Goal: Obtain resource: Download file/media

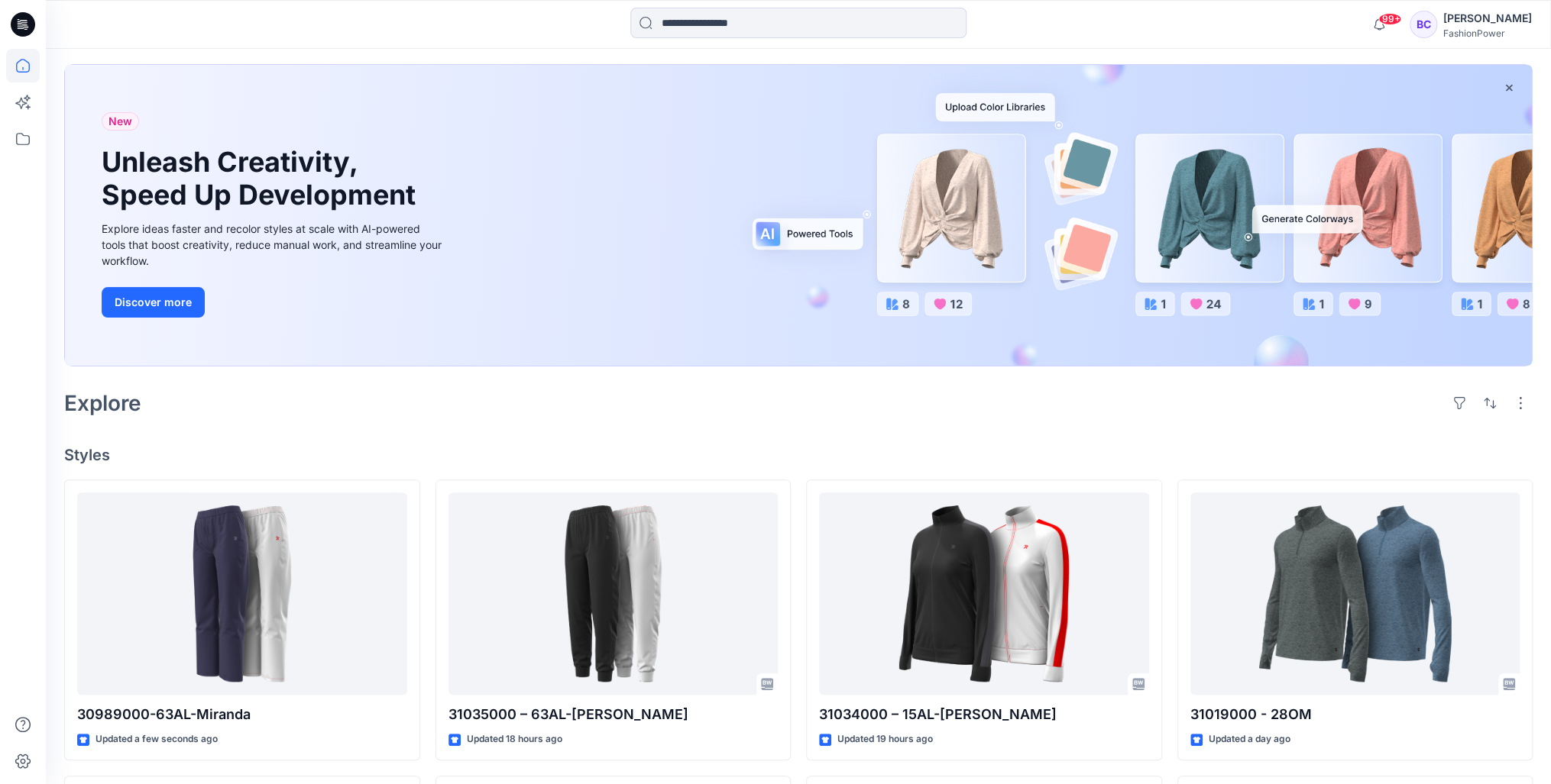
scroll to position [312, 0]
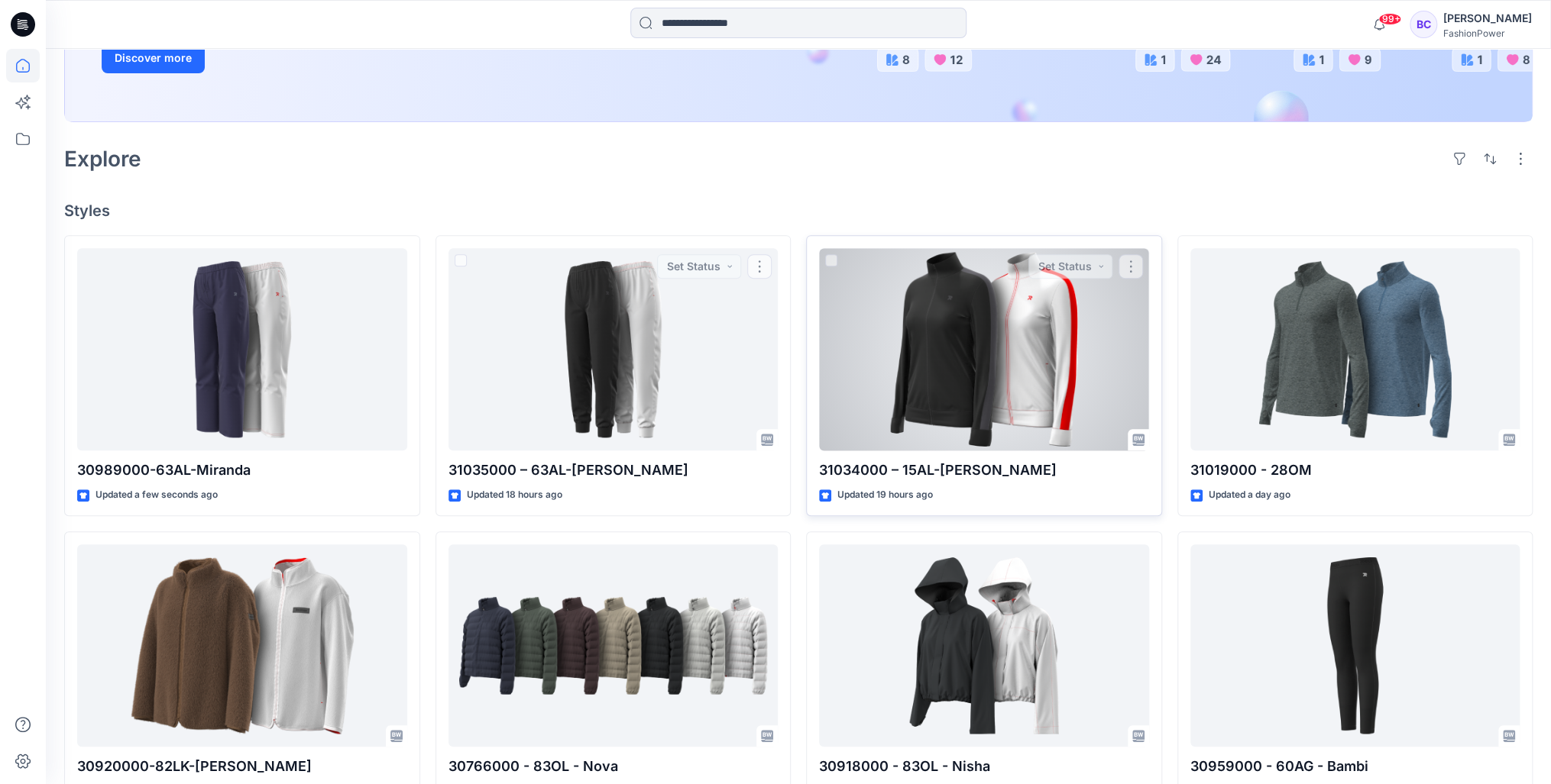
click at [914, 358] on div at bounding box center [984, 349] width 330 height 202
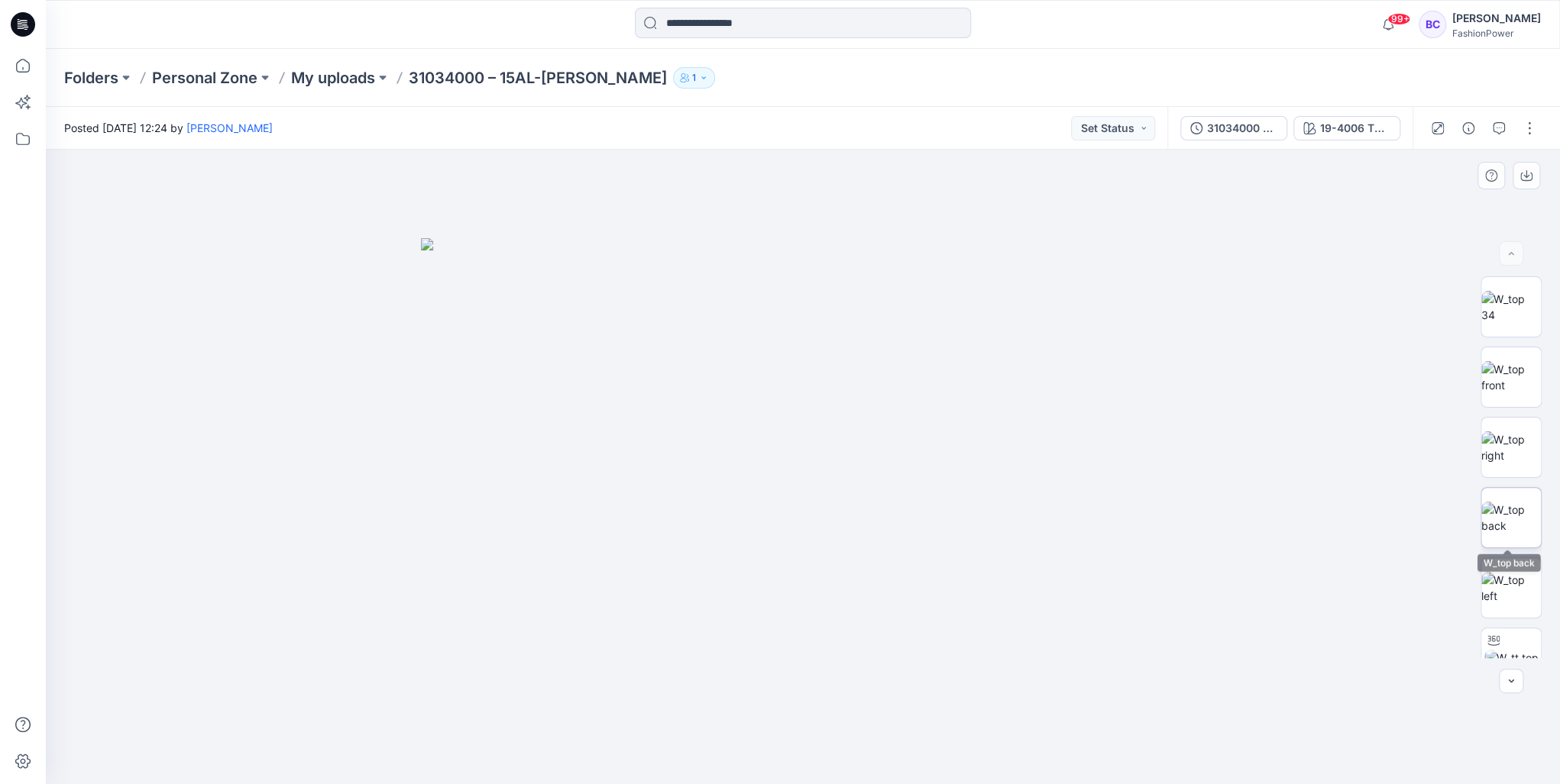
click at [1491, 502] on img at bounding box center [1510, 518] width 59 height 32
click at [1516, 440] on img at bounding box center [1510, 447] width 59 height 32
click at [1509, 415] on div at bounding box center [1511, 467] width 61 height 381
click at [1512, 361] on img at bounding box center [1510, 377] width 59 height 32
click at [1519, 431] on img at bounding box center [1510, 447] width 59 height 32
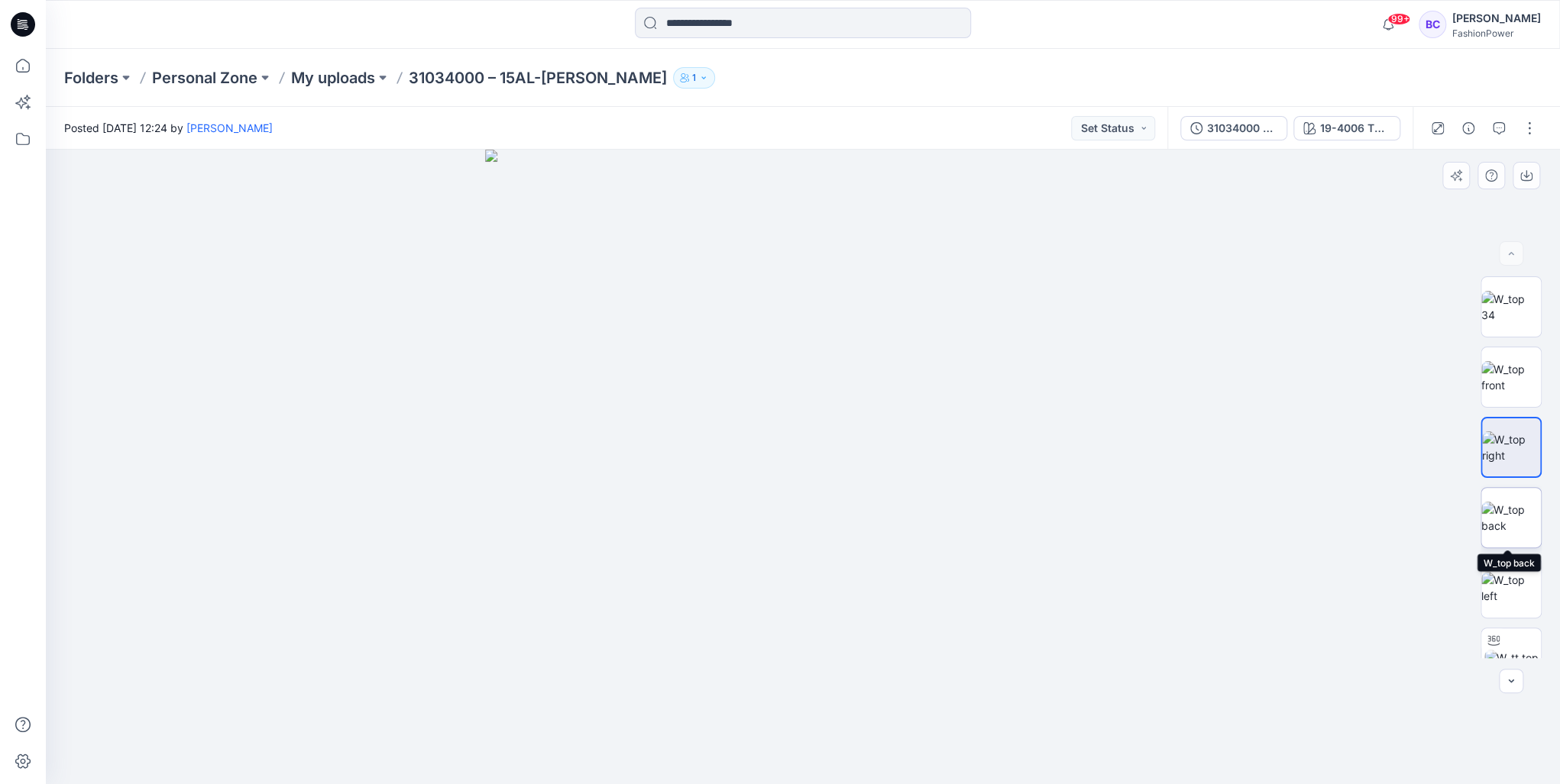
click at [1510, 519] on img at bounding box center [1510, 518] width 59 height 32
click at [1507, 572] on img at bounding box center [1510, 588] width 59 height 32
click at [1503, 526] on img at bounding box center [1510, 518] width 59 height 32
click at [1509, 502] on img at bounding box center [1510, 518] width 58 height 32
drag, startPoint x: 1509, startPoint y: 498, endPoint x: 1511, endPoint y: 454, distance: 44.0
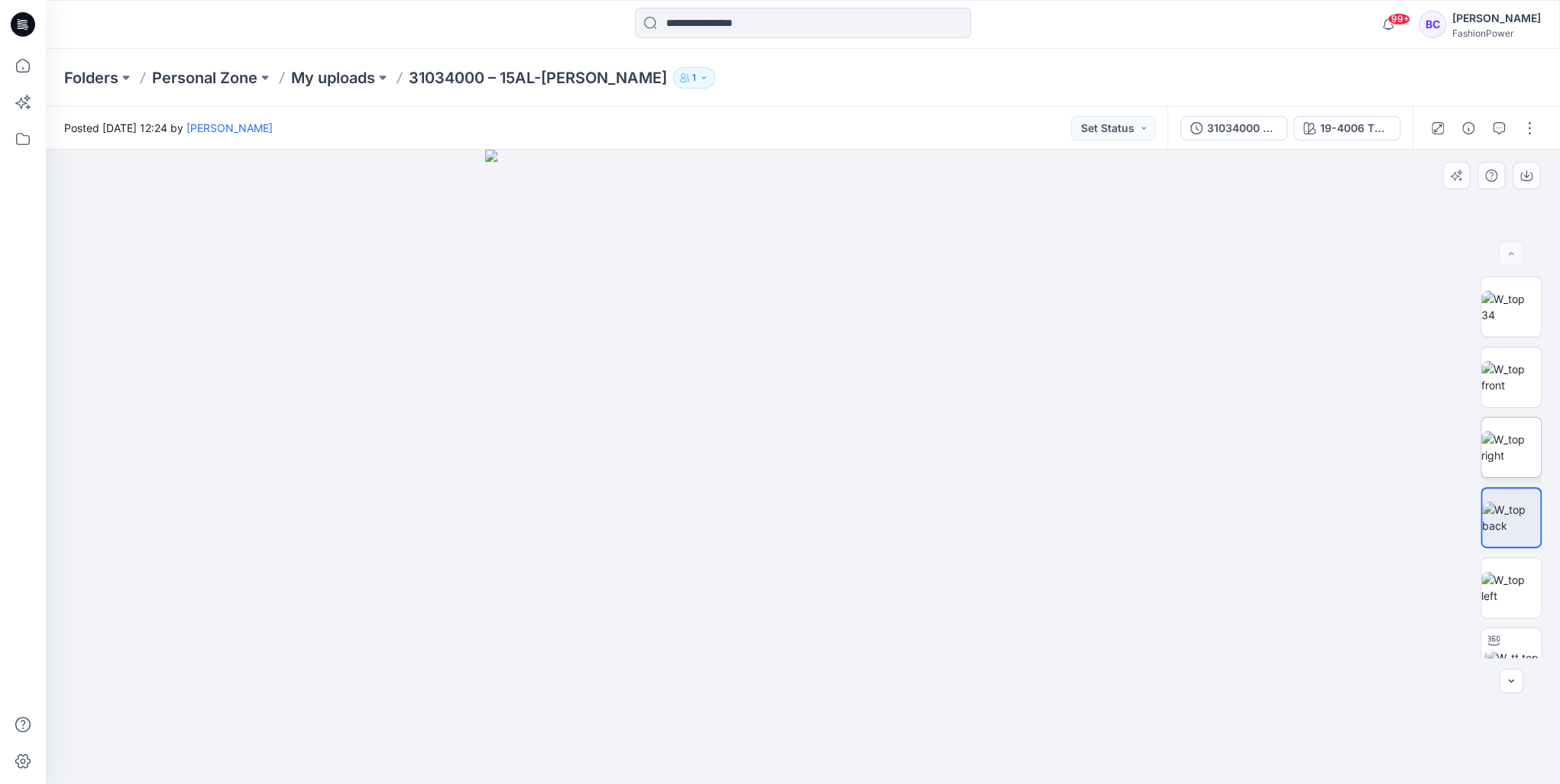
click at [1511, 454] on img at bounding box center [1510, 447] width 59 height 32
drag, startPoint x: 1468, startPoint y: 330, endPoint x: 1495, endPoint y: 312, distance: 32.4
click at [1469, 328] on div at bounding box center [1511, 467] width 98 height 381
click at [1502, 314] on img at bounding box center [1510, 307] width 59 height 32
click at [1482, 370] on img at bounding box center [1510, 377] width 59 height 32
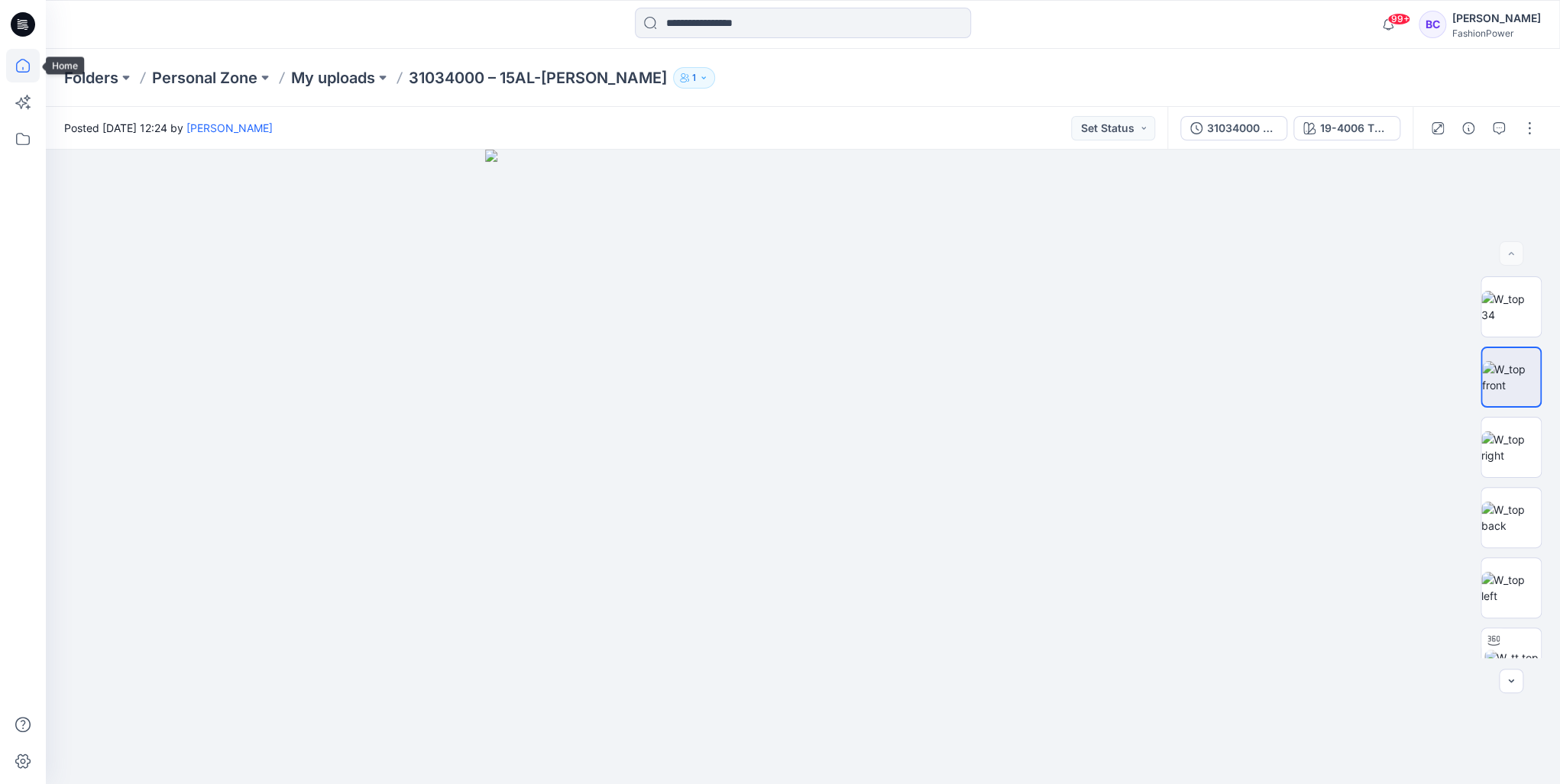
click at [21, 59] on icon at bounding box center [22, 65] width 13 height 13
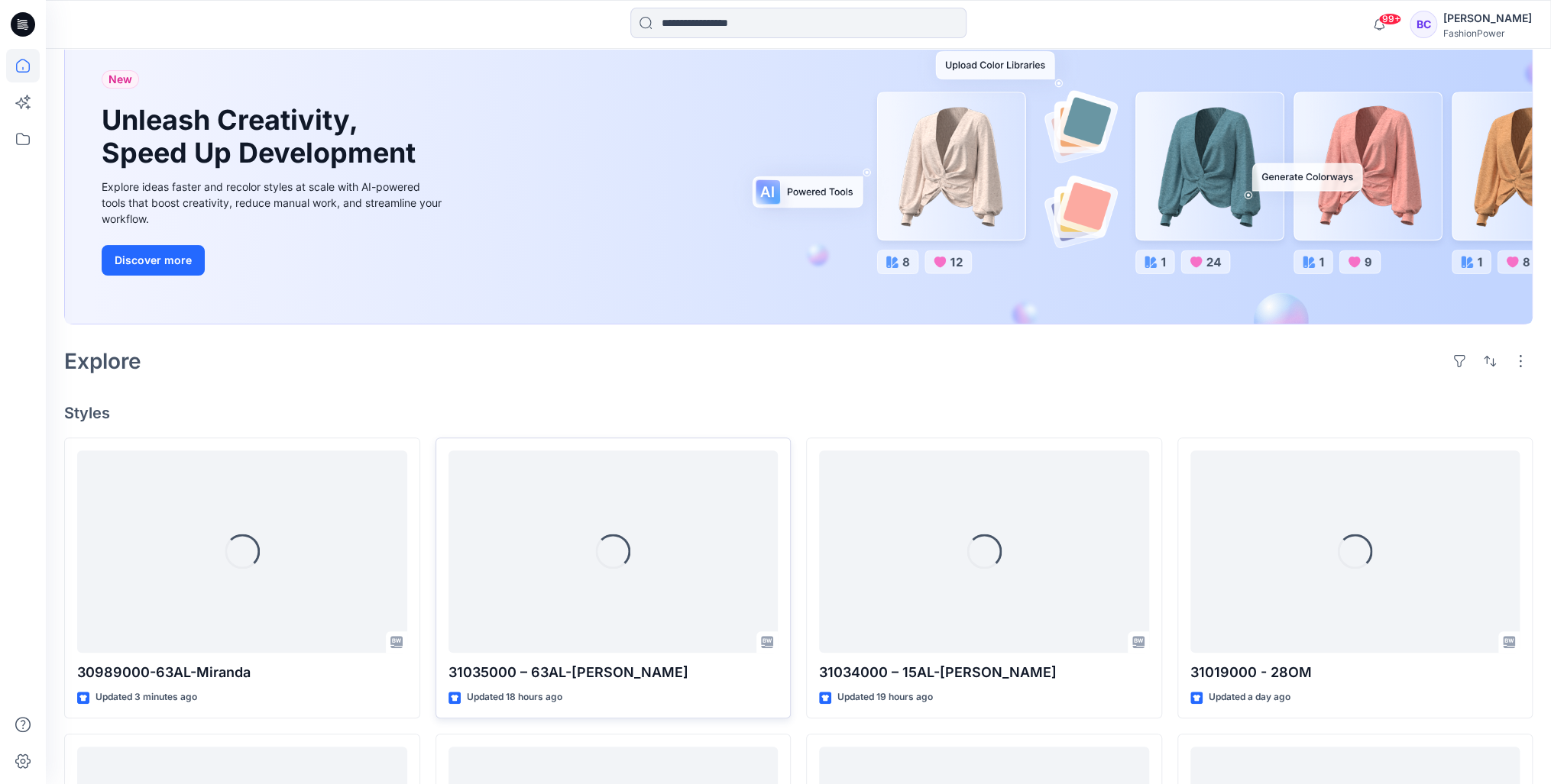
scroll to position [245, 0]
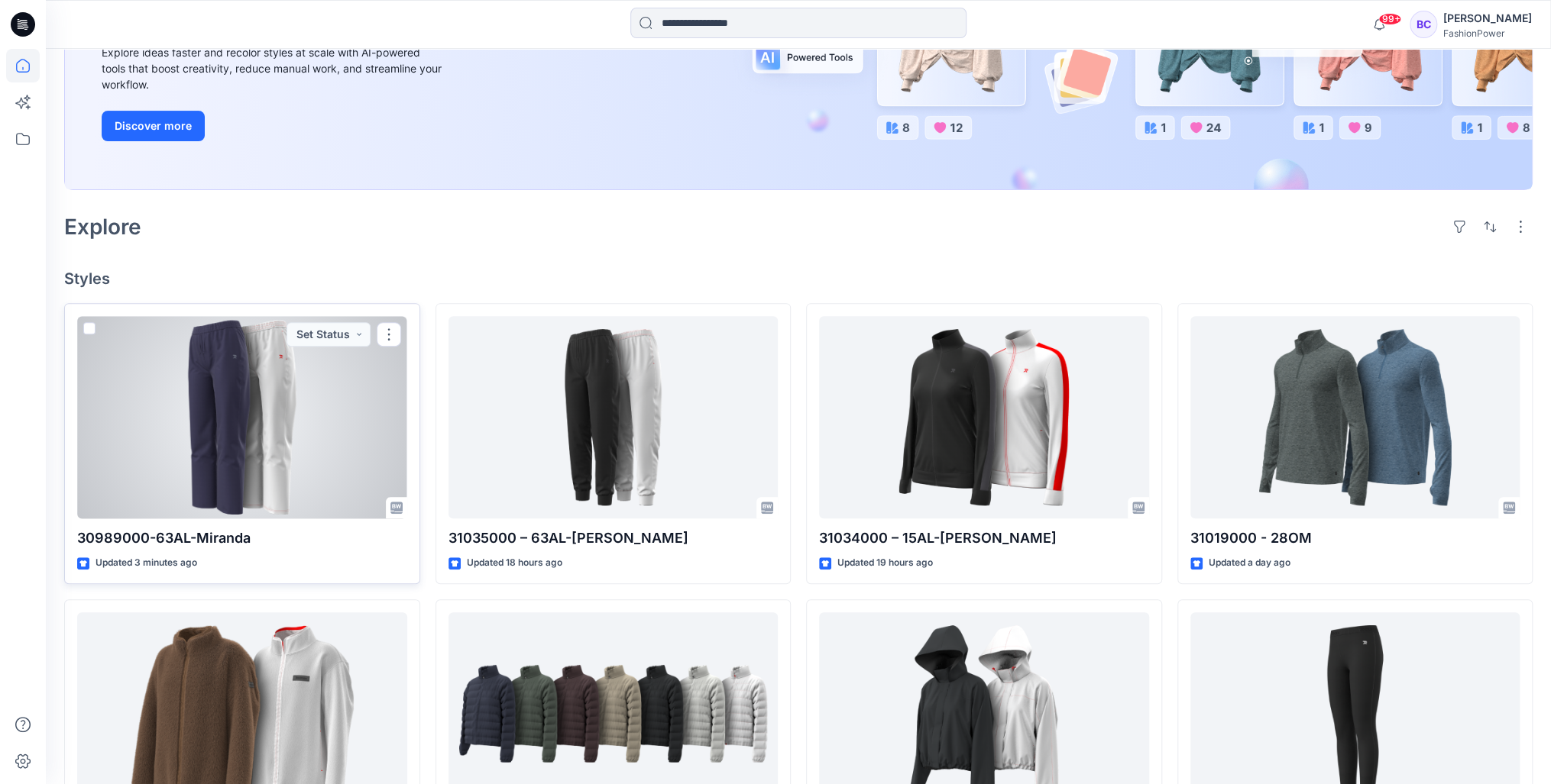
click at [387, 397] on div at bounding box center [242, 417] width 330 height 202
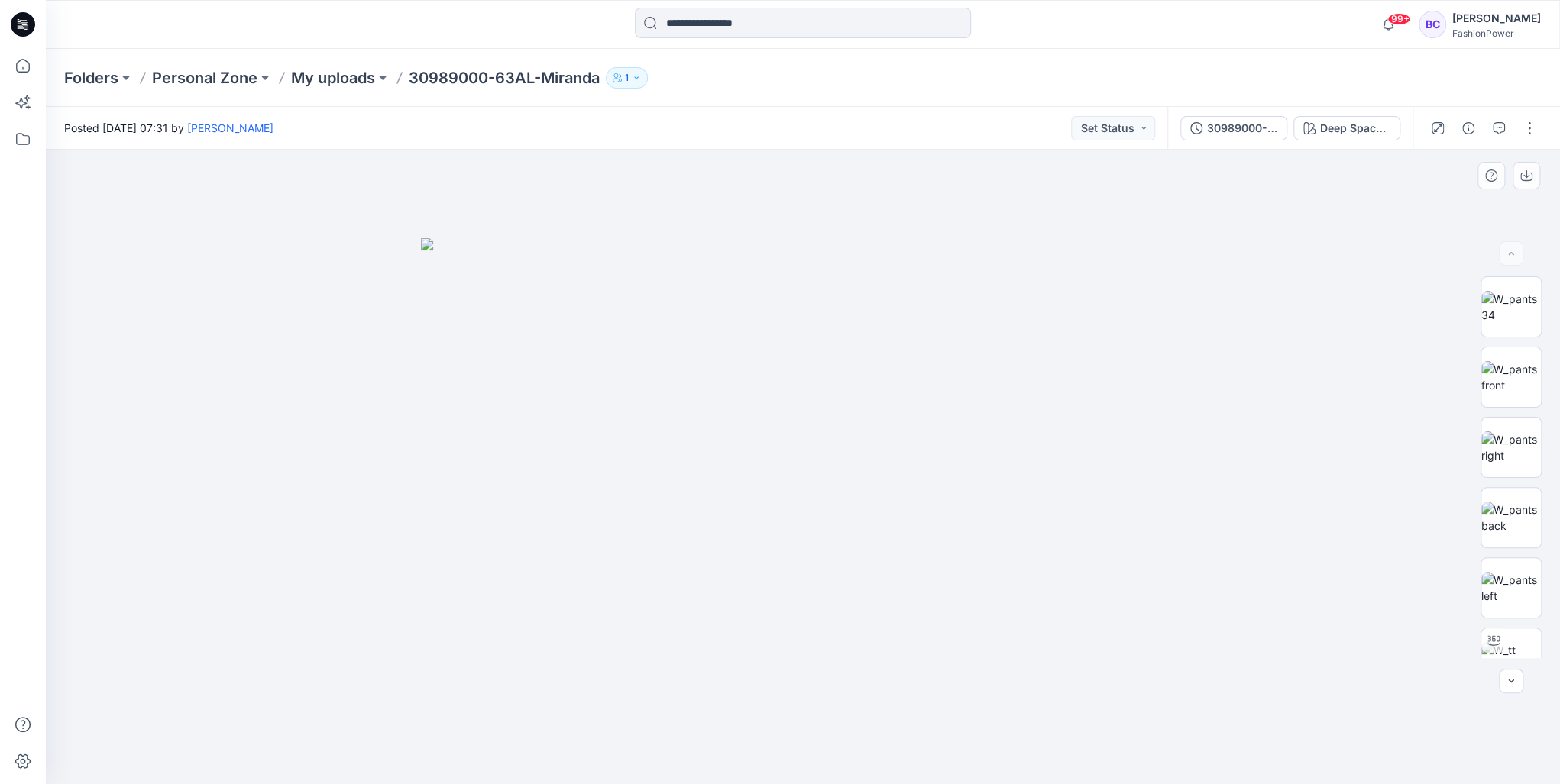
click at [811, 359] on img at bounding box center [802, 512] width 764 height 546
click at [1522, 376] on img at bounding box center [1510, 377] width 59 height 32
click at [1497, 322] on img at bounding box center [1510, 307] width 59 height 32
click at [1528, 186] on button "button" at bounding box center [1526, 176] width 28 height 27
click at [1494, 534] on img at bounding box center [1510, 518] width 59 height 32
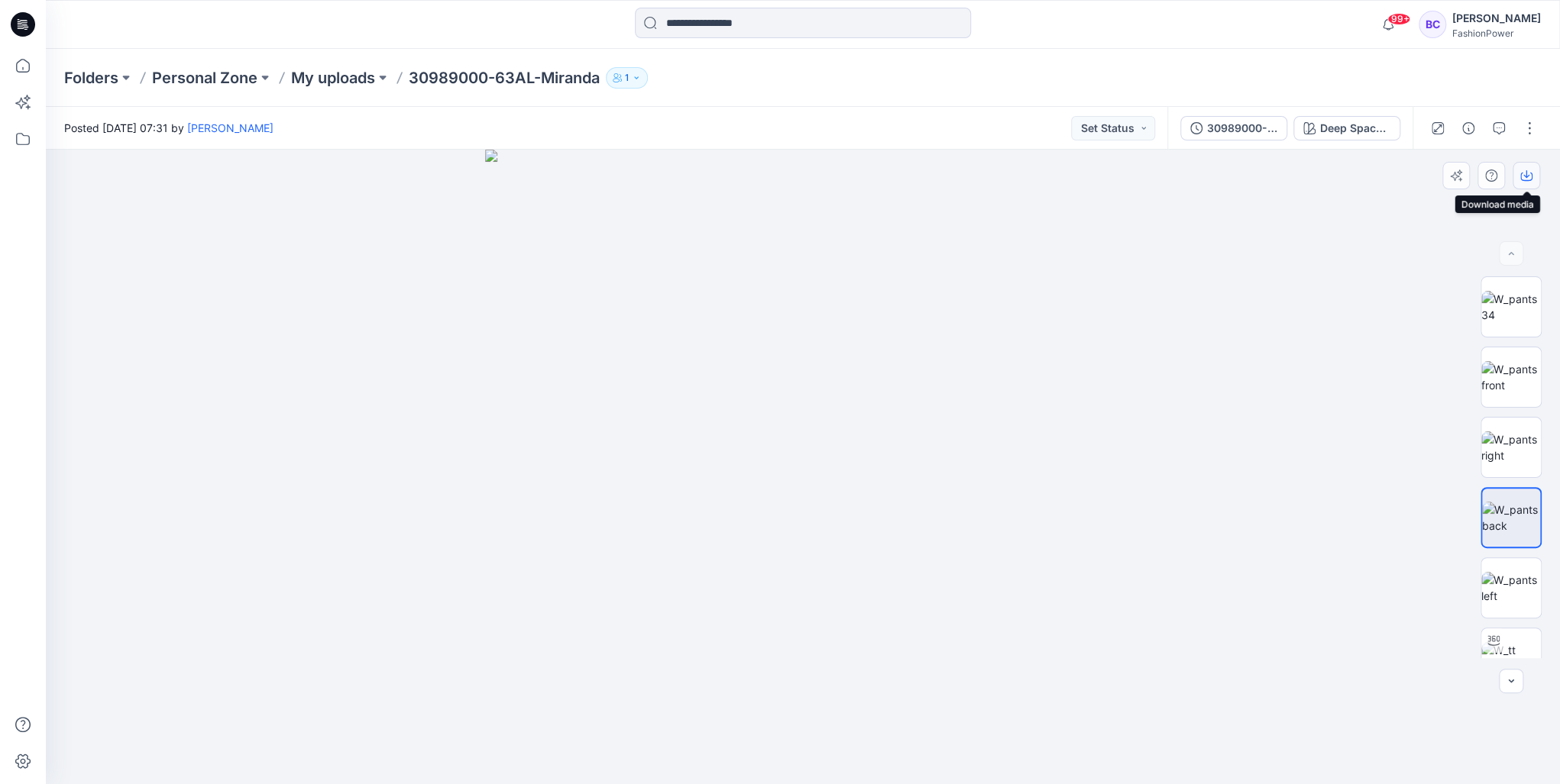
click at [1531, 177] on icon "button" at bounding box center [1526, 176] width 12 height 12
click at [1518, 446] on img at bounding box center [1510, 447] width 59 height 32
click at [1505, 383] on img at bounding box center [1510, 377] width 59 height 32
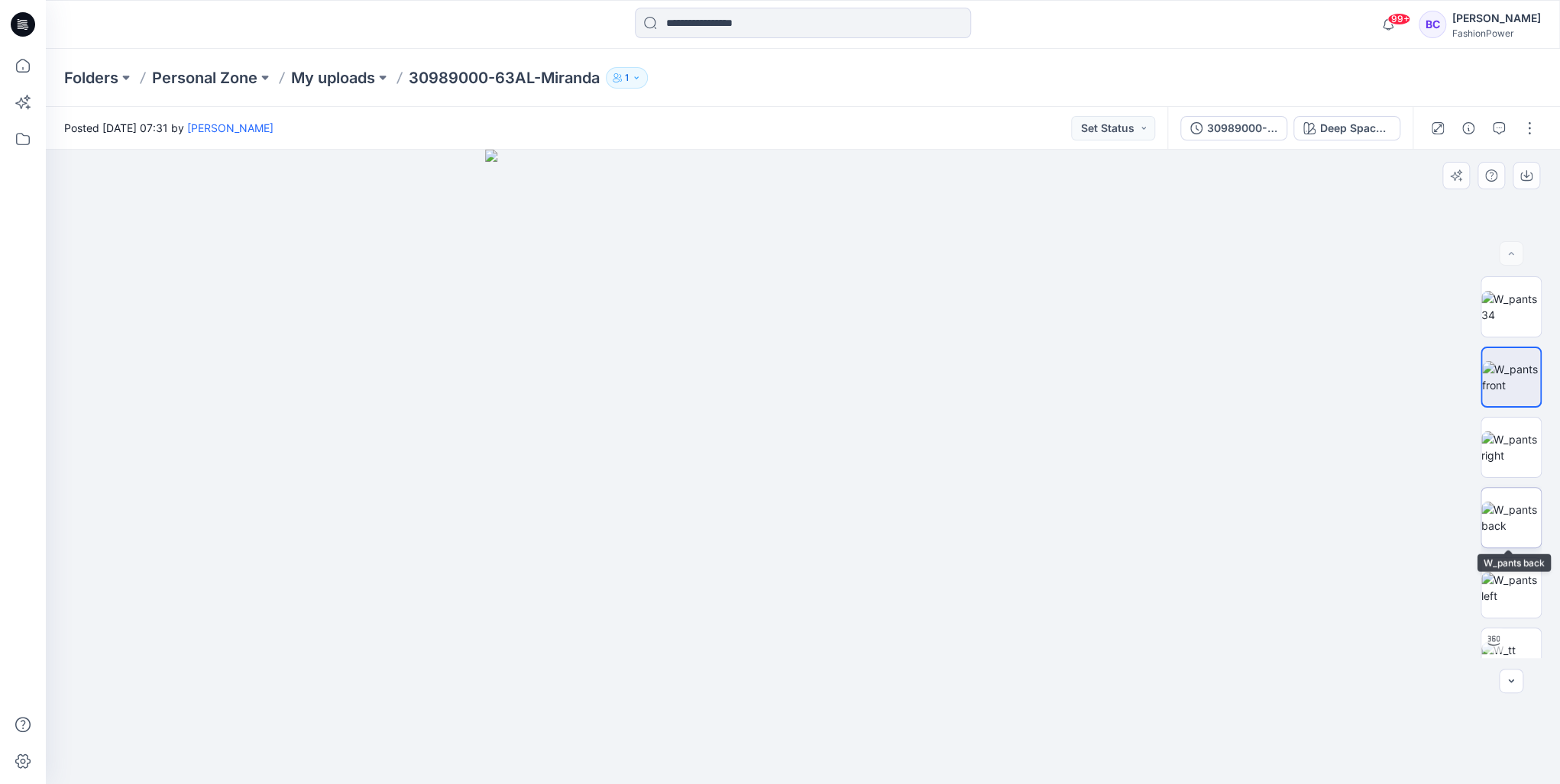
click at [1503, 529] on img at bounding box center [1510, 518] width 59 height 32
click at [1494, 580] on img at bounding box center [1510, 588] width 59 height 32
click at [1531, 174] on icon "button" at bounding box center [1526, 176] width 12 height 12
click at [1228, 140] on div "30989000-63AL-Miranda Deep Space Blue" at bounding box center [1290, 129] width 245 height 43
click at [1229, 125] on div "30989000-63AL-Miranda" at bounding box center [1241, 128] width 70 height 17
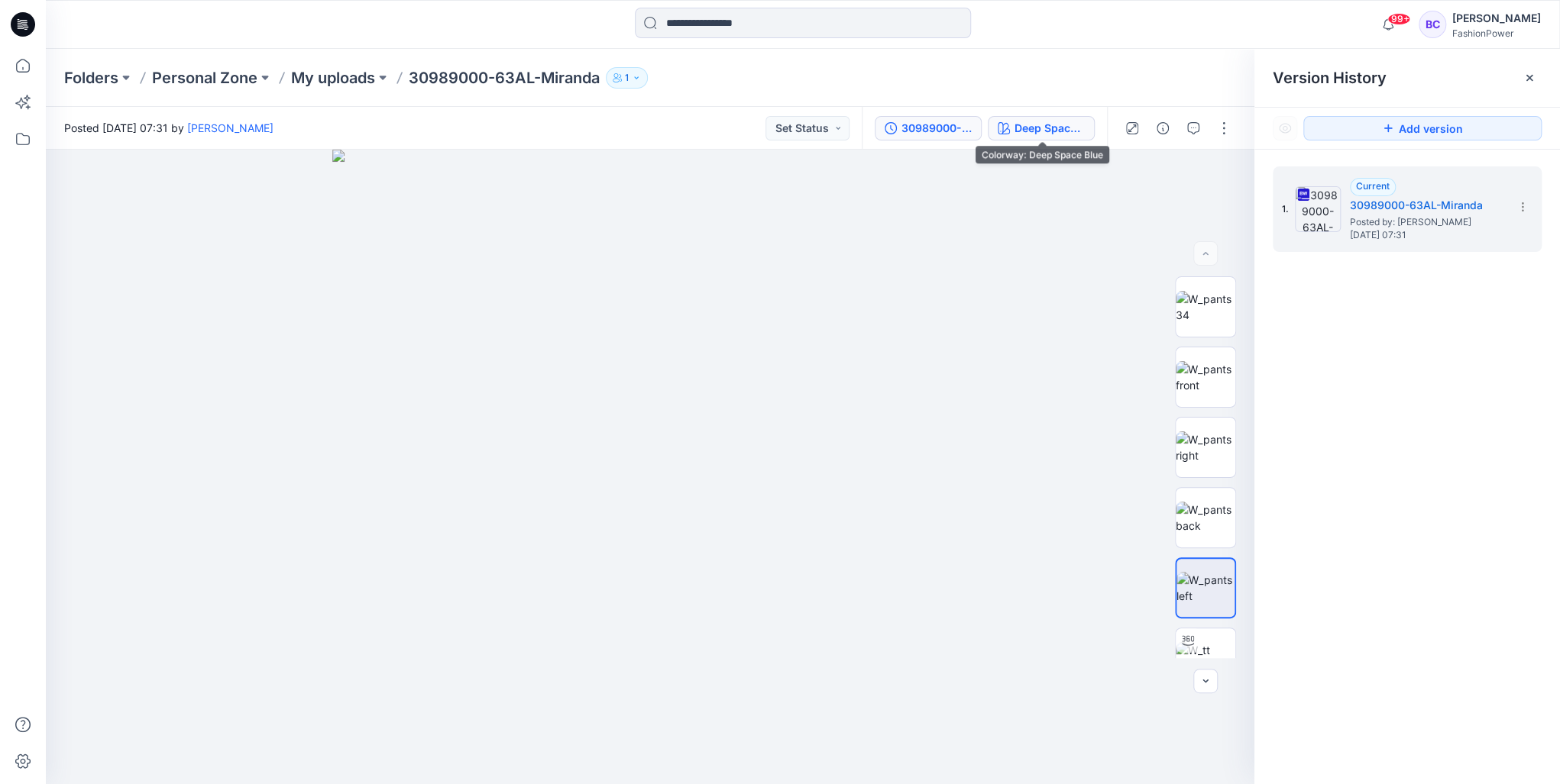
click at [1054, 129] on div "Deep Space Blue" at bounding box center [1049, 128] width 70 height 17
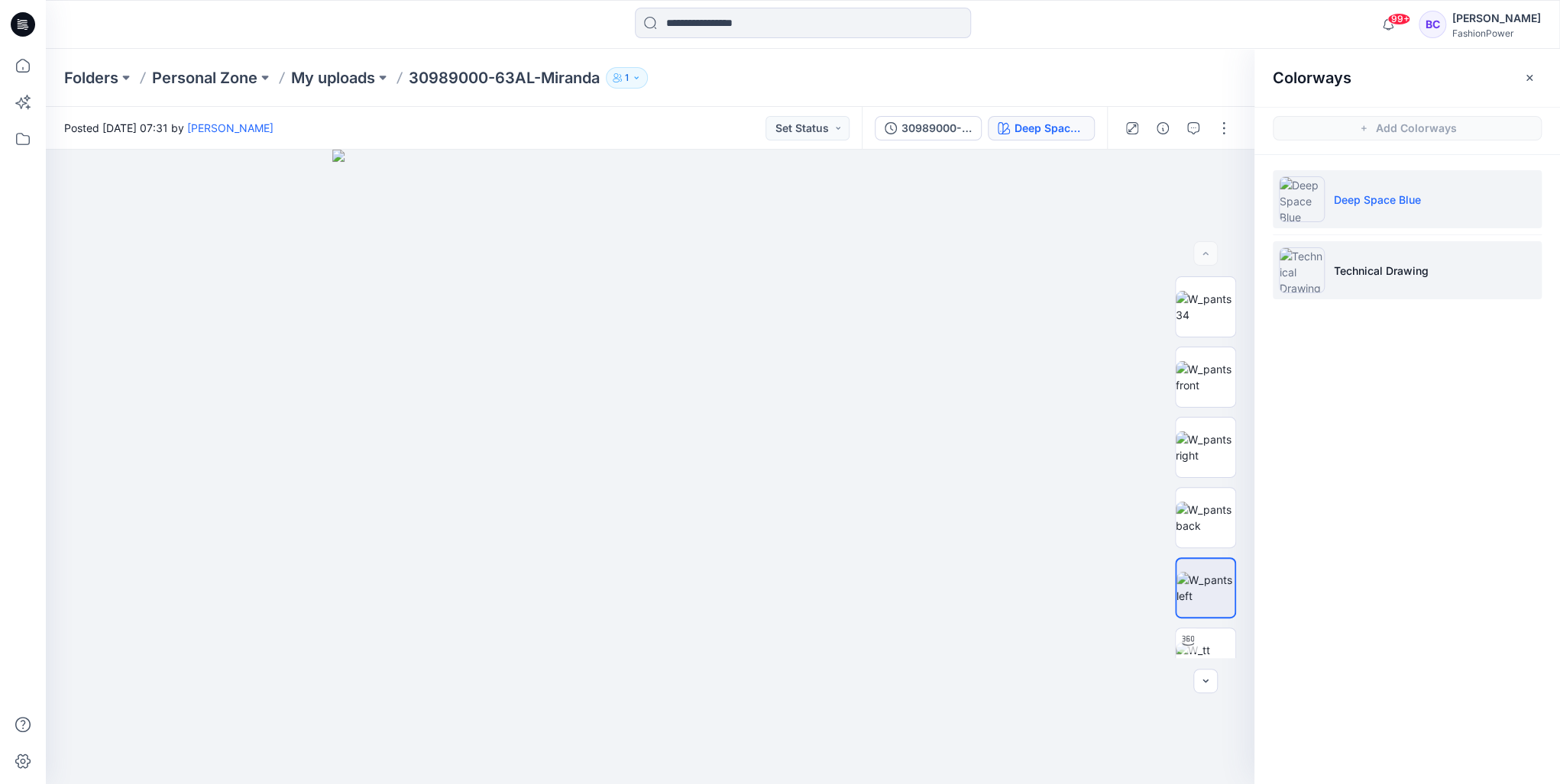
click at [1372, 275] on p "Technical Drawing" at bounding box center [1381, 270] width 95 height 16
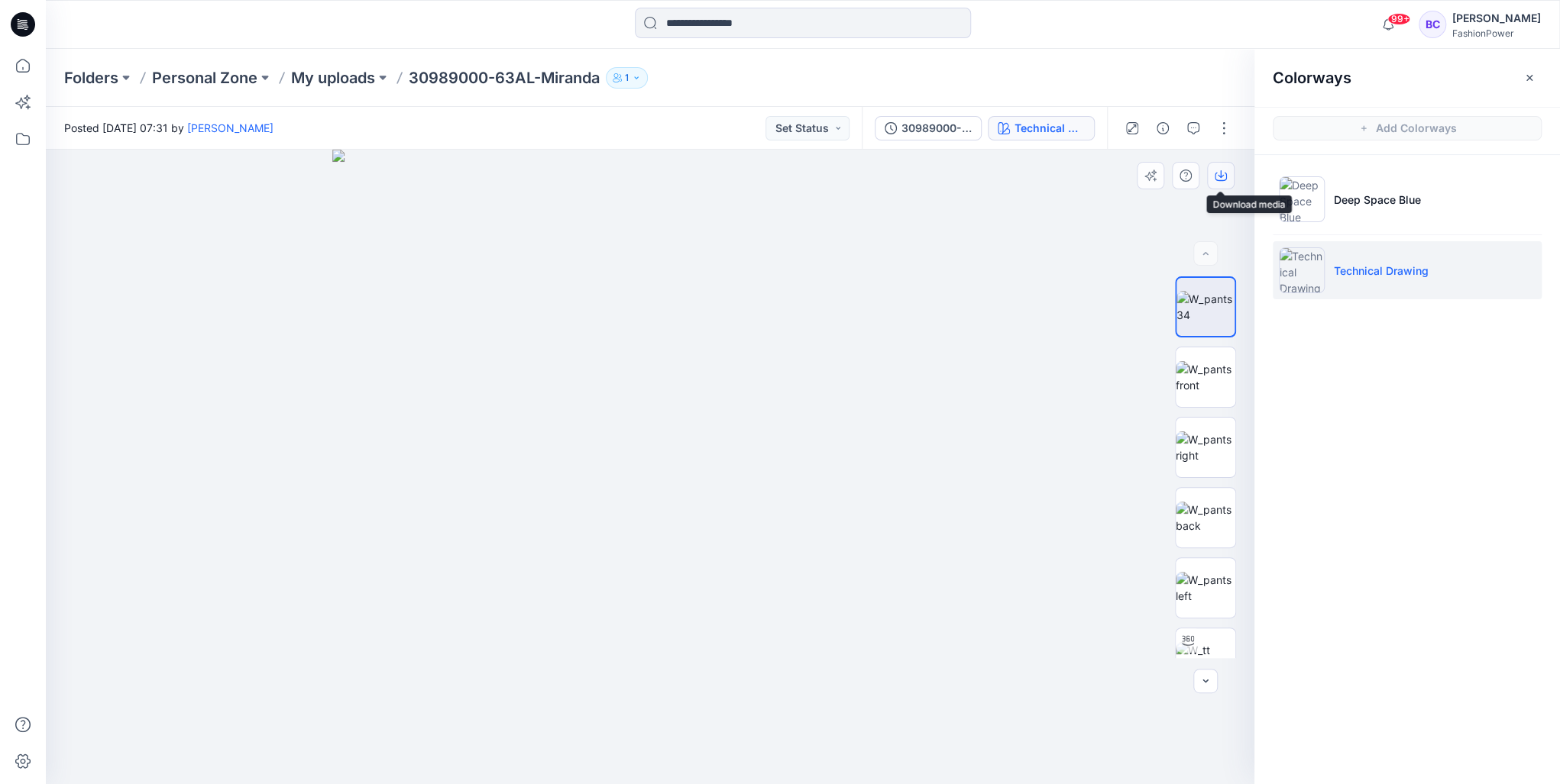
click at [1215, 174] on icon "button" at bounding box center [1221, 176] width 12 height 12
click at [1216, 409] on div at bounding box center [1205, 467] width 61 height 381
click at [1212, 431] on img at bounding box center [1205, 447] width 59 height 32
click at [1223, 174] on icon "button" at bounding box center [1221, 176] width 12 height 12
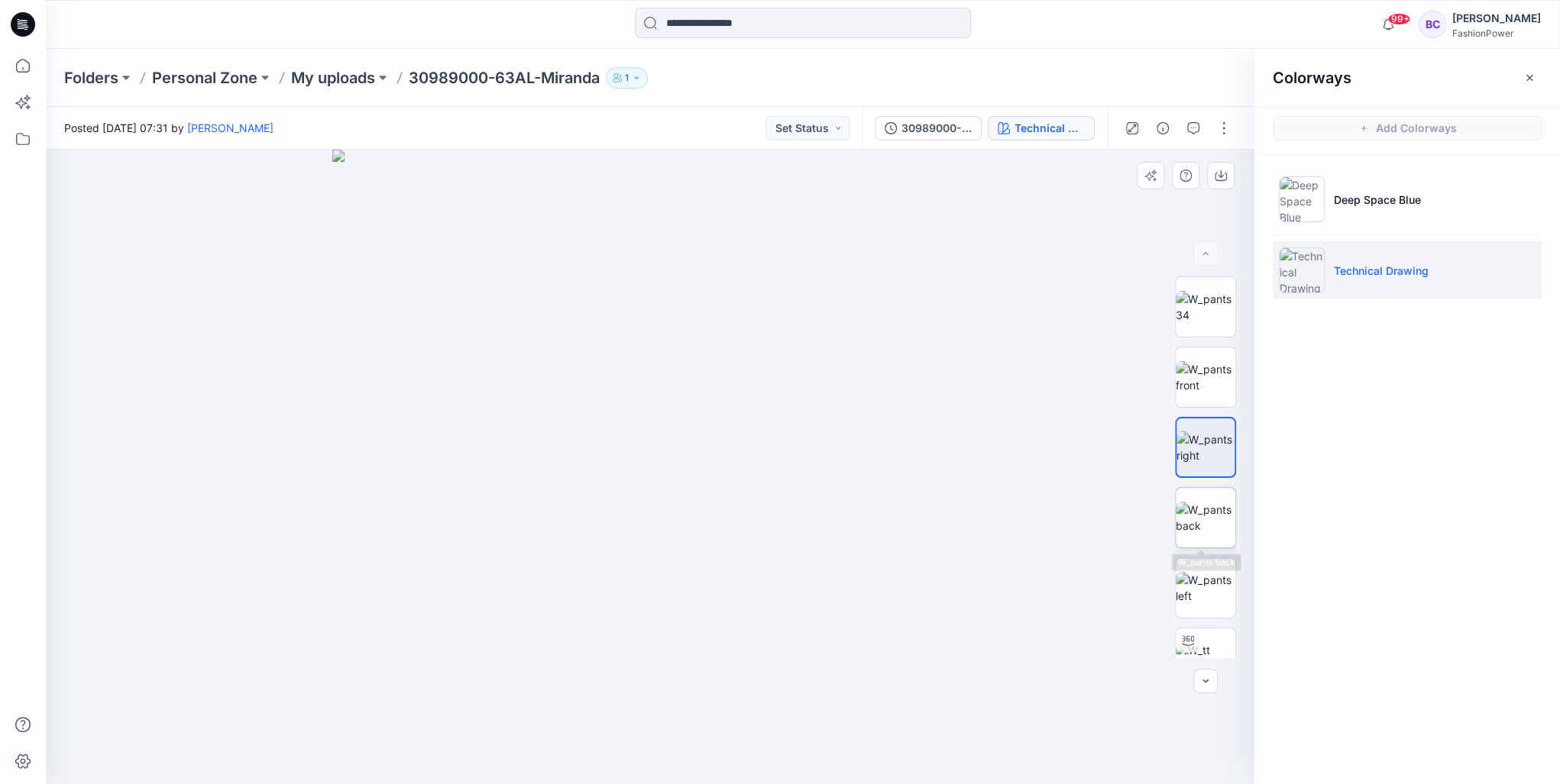
drag, startPoint x: 1229, startPoint y: 486, endPoint x: 1221, endPoint y: 499, distance: 15.3
click at [1228, 486] on div at bounding box center [1205, 467] width 61 height 381
click at [1205, 534] on img at bounding box center [1205, 518] width 59 height 32
click at [1213, 175] on button "button" at bounding box center [1220, 176] width 28 height 27
click at [1189, 584] on img at bounding box center [1205, 588] width 59 height 32
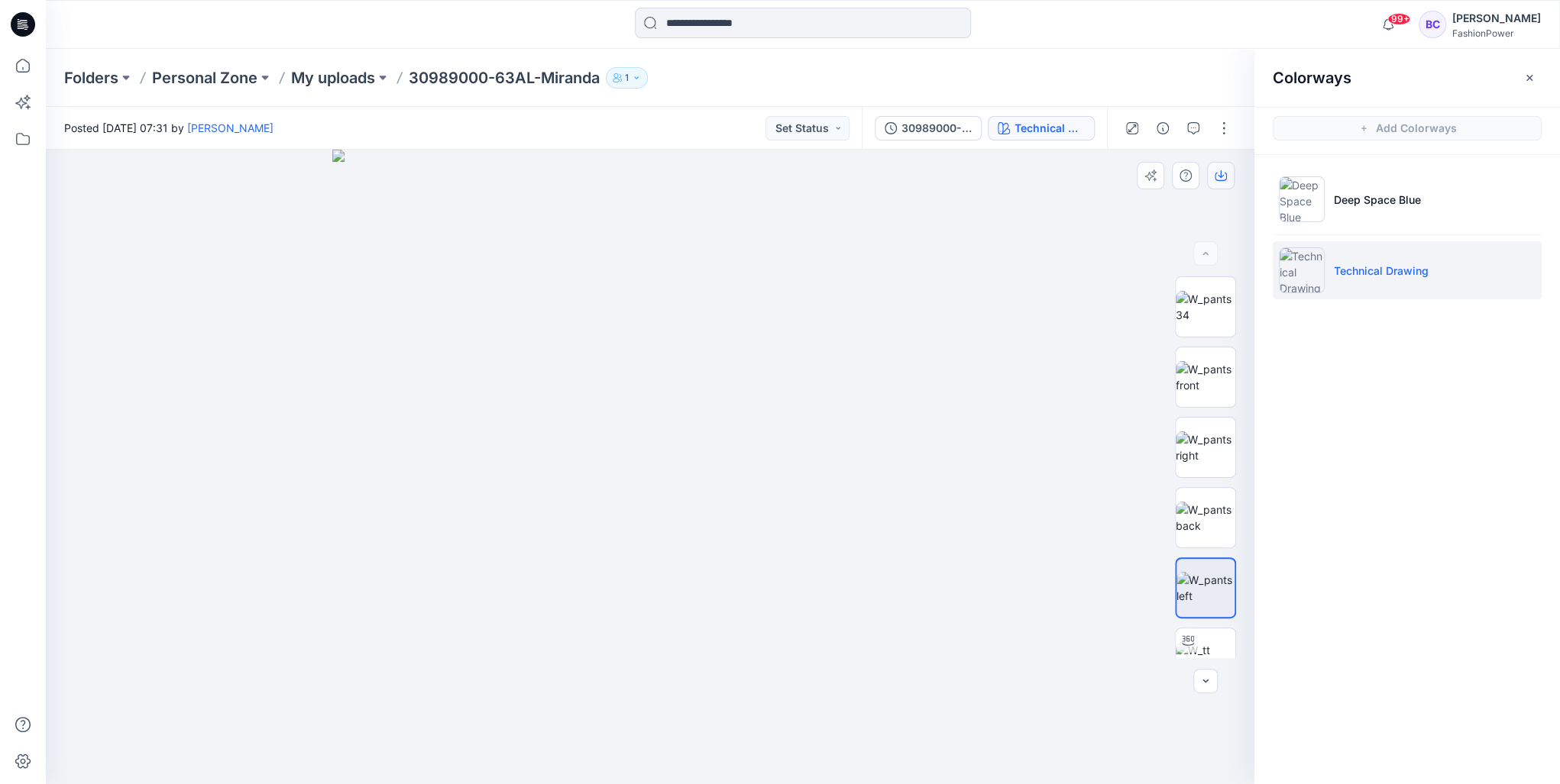
click at [1225, 184] on button "button" at bounding box center [1220, 176] width 28 height 27
click at [1223, 177] on icon "button" at bounding box center [1221, 176] width 12 height 12
click at [1406, 200] on p "Deep Space Blue" at bounding box center [1377, 200] width 87 height 16
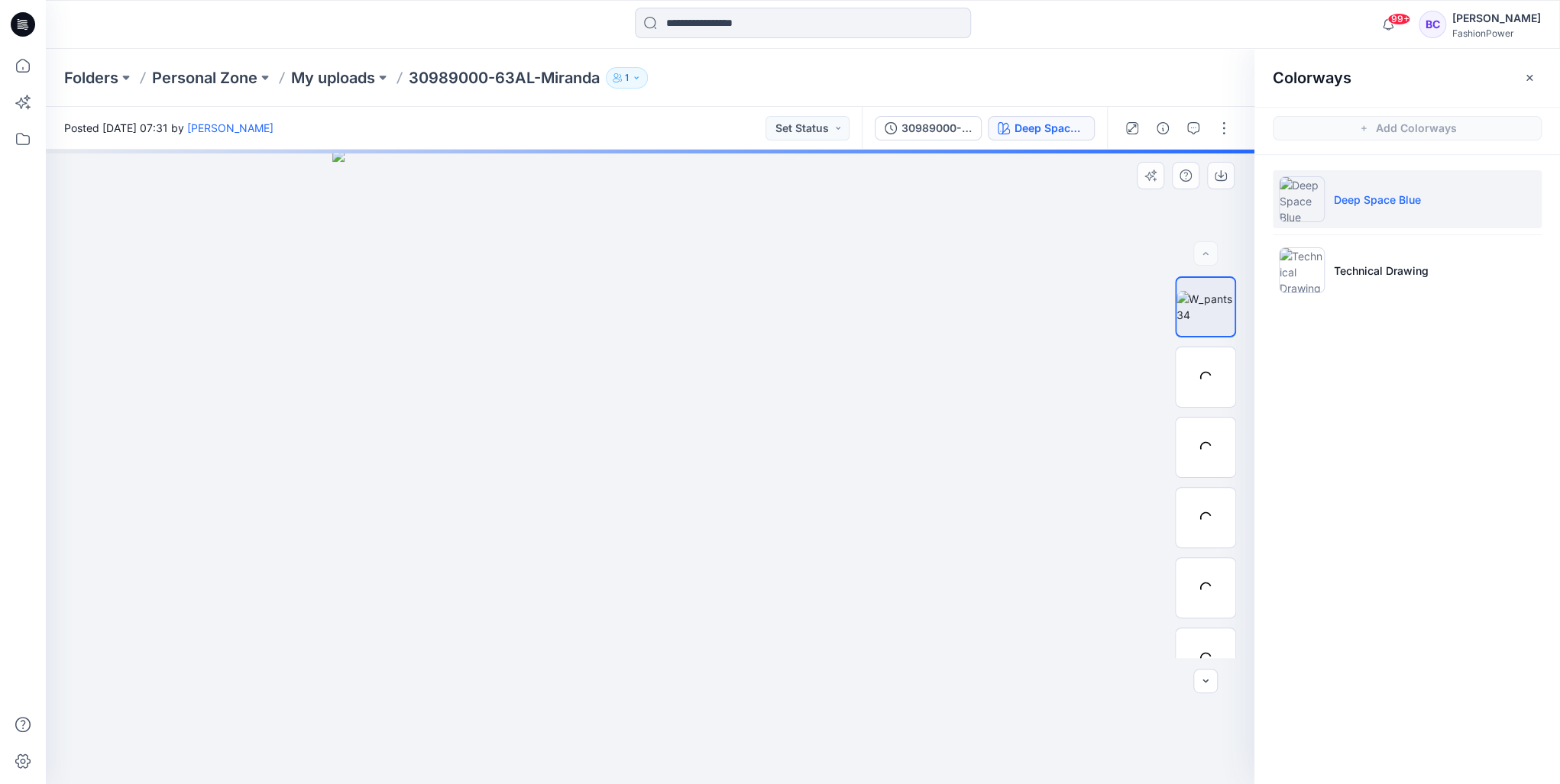
click at [591, 311] on div at bounding box center [650, 466] width 1209 height 634
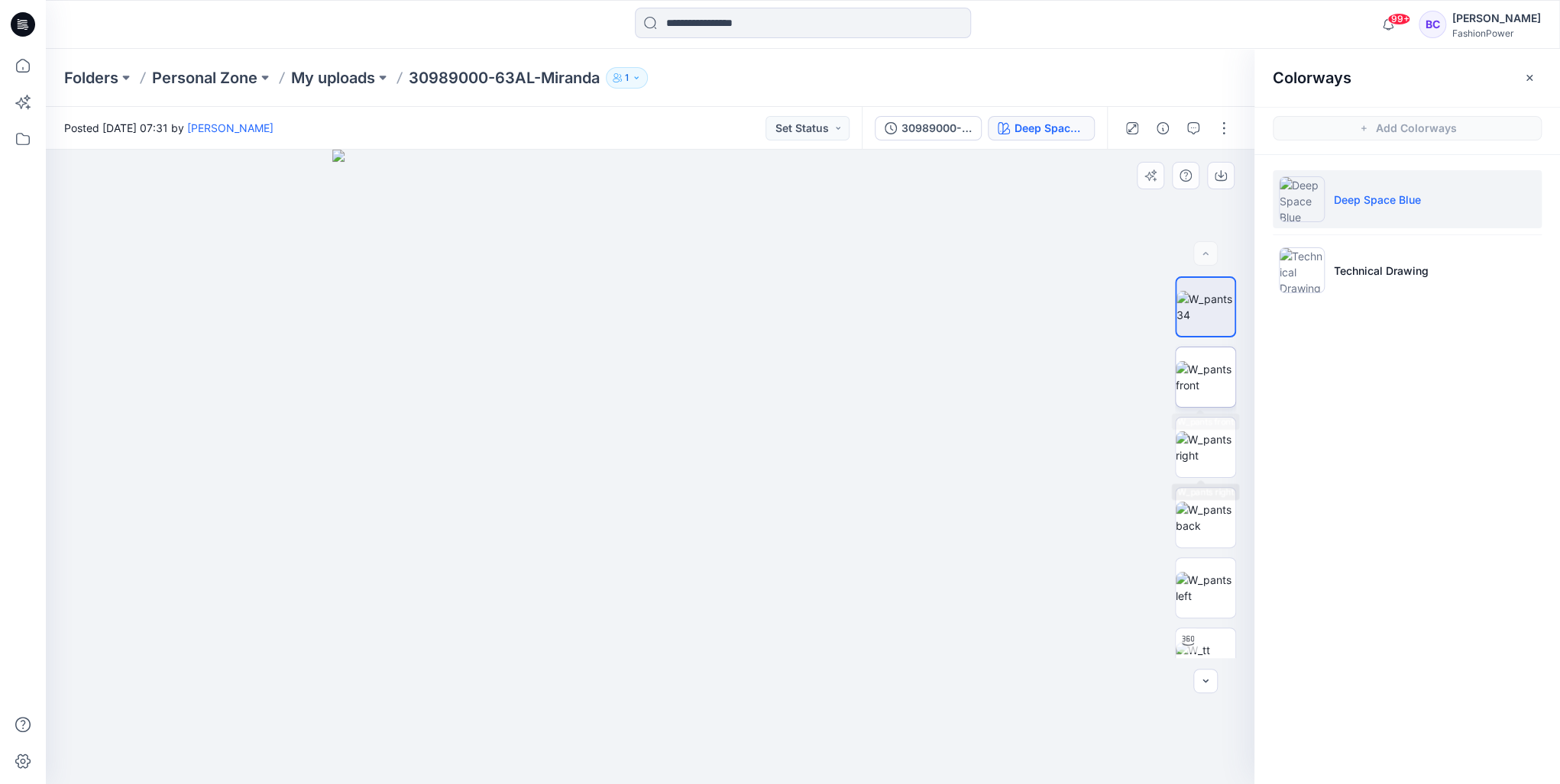
click at [1214, 393] on img at bounding box center [1205, 377] width 59 height 32
click at [1219, 165] on button "button" at bounding box center [1220, 176] width 28 height 27
click at [336, 74] on p "My uploads" at bounding box center [333, 78] width 84 height 21
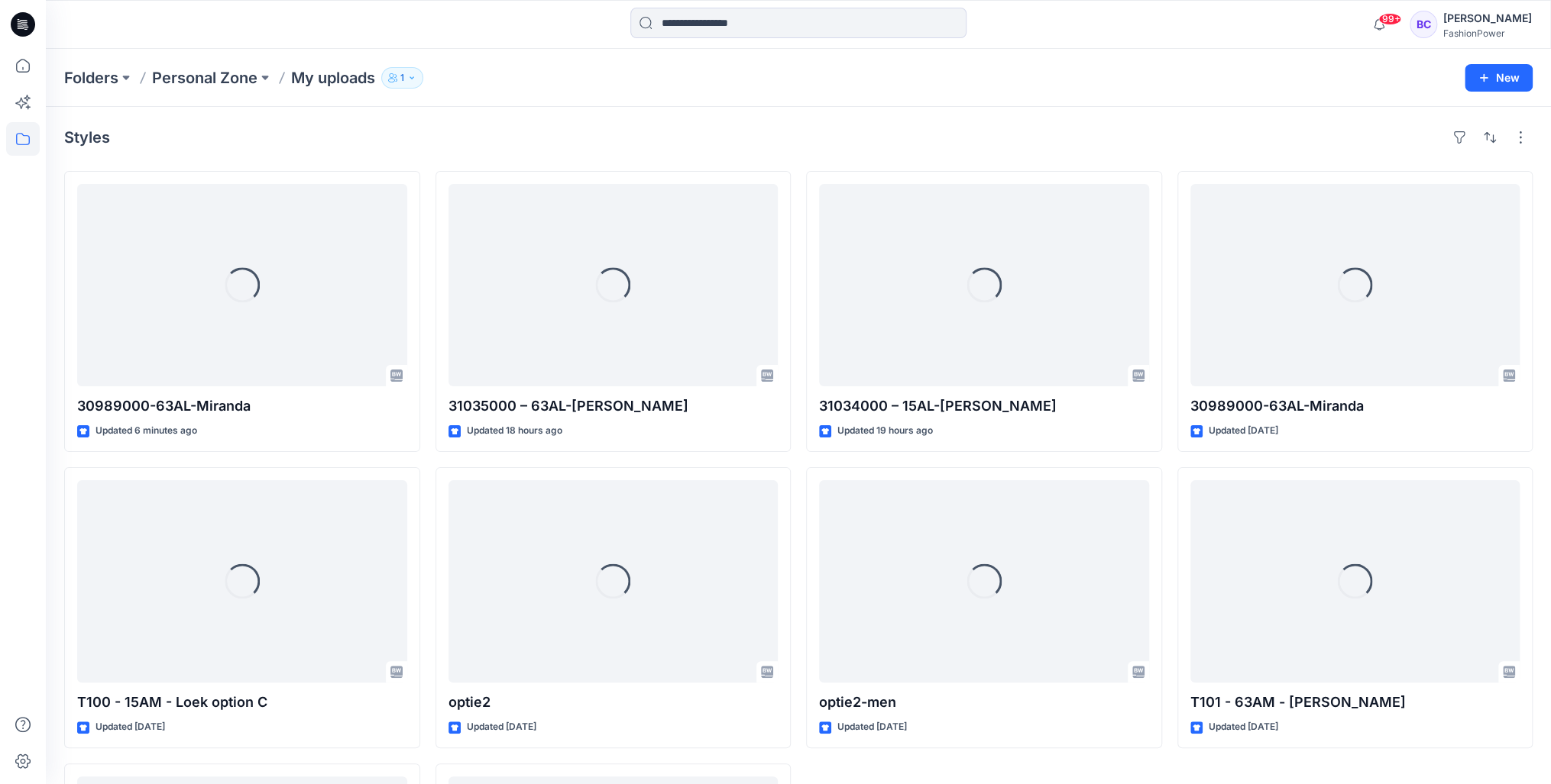
click at [717, 40] on div at bounding box center [798, 25] width 336 height 34
click at [724, 30] on input at bounding box center [798, 23] width 336 height 30
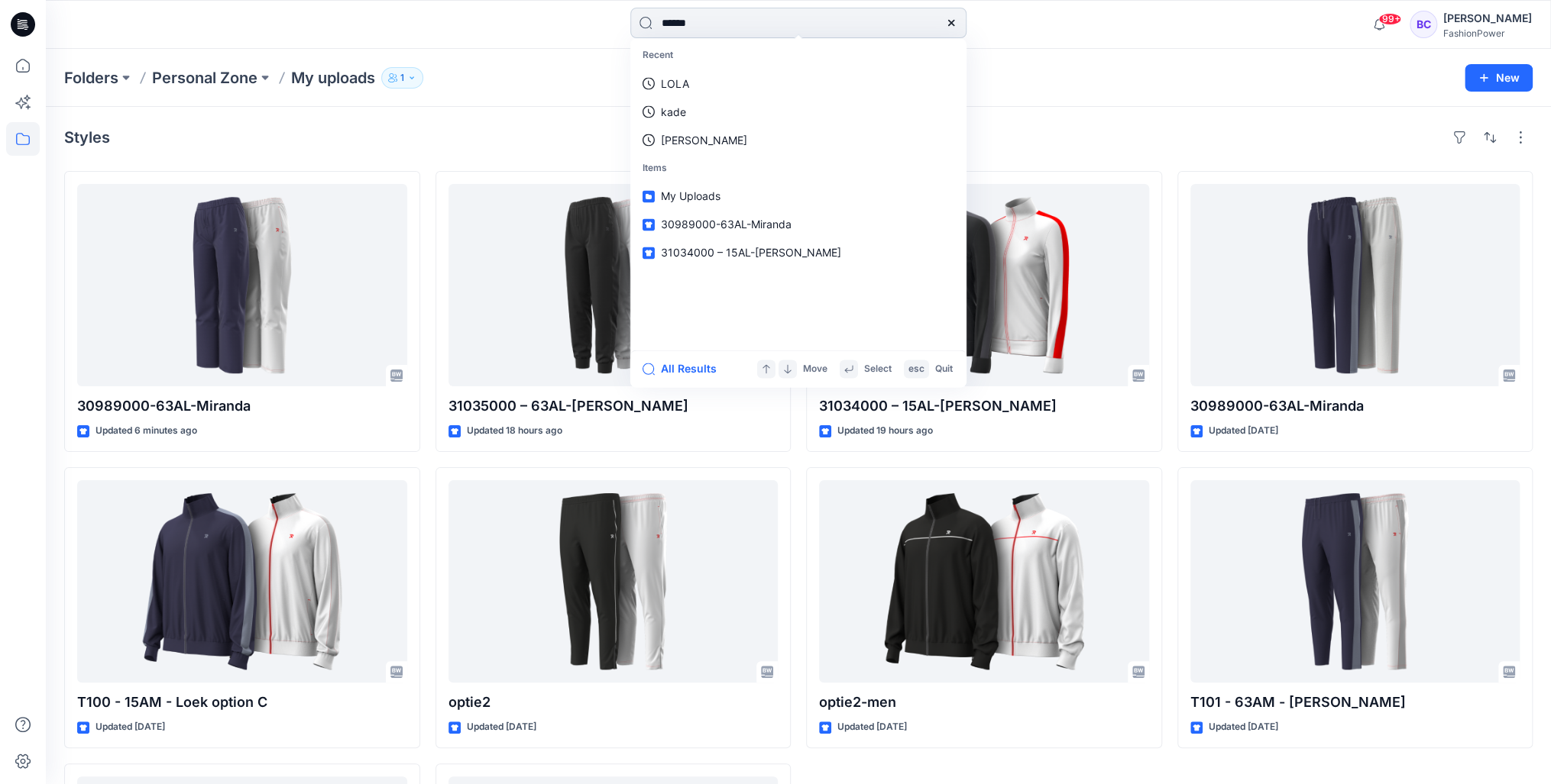
type input "*******"
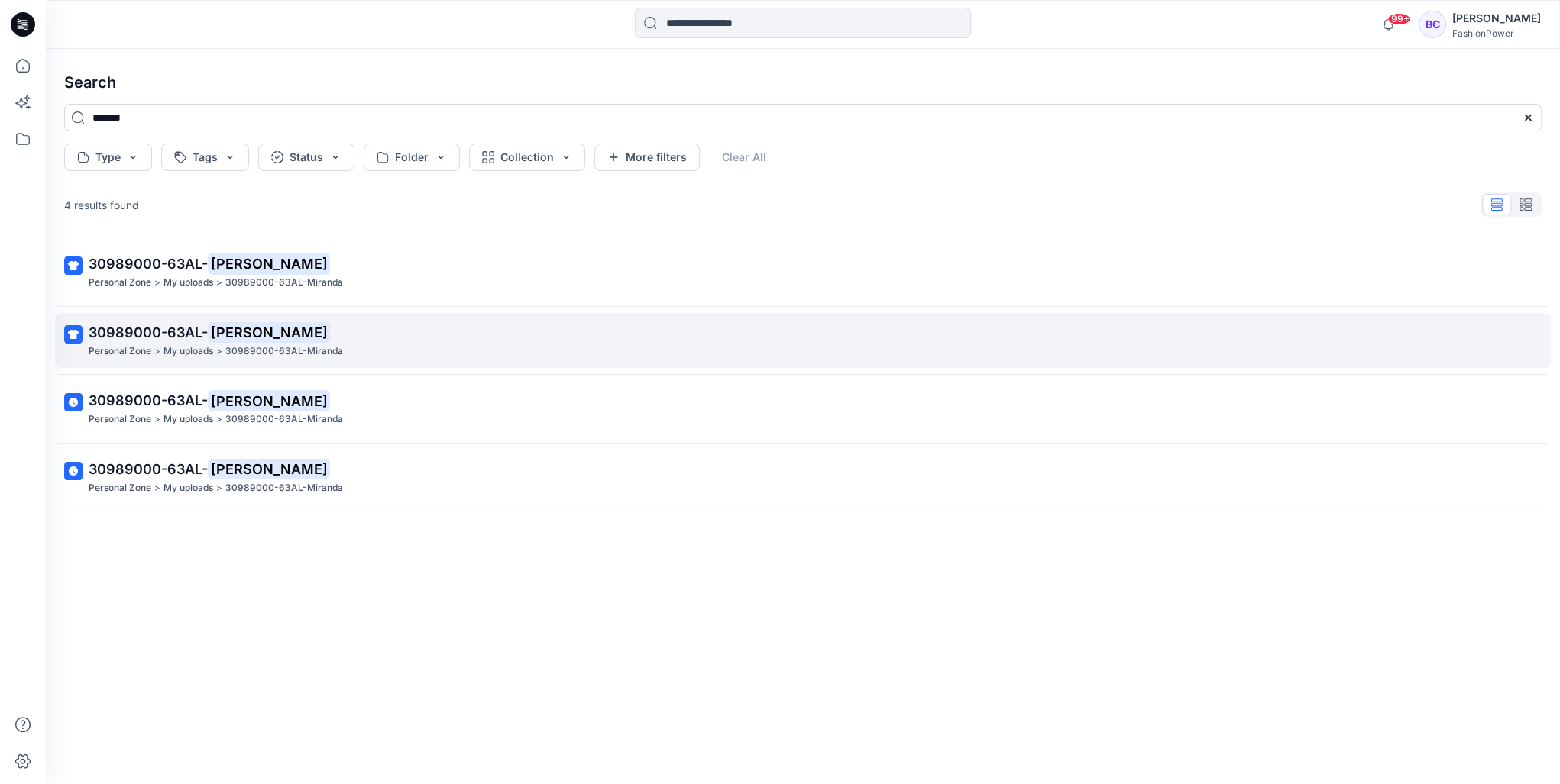
click at [317, 330] on p "30989000-63AL- Miranda" at bounding box center [801, 333] width 1426 height 21
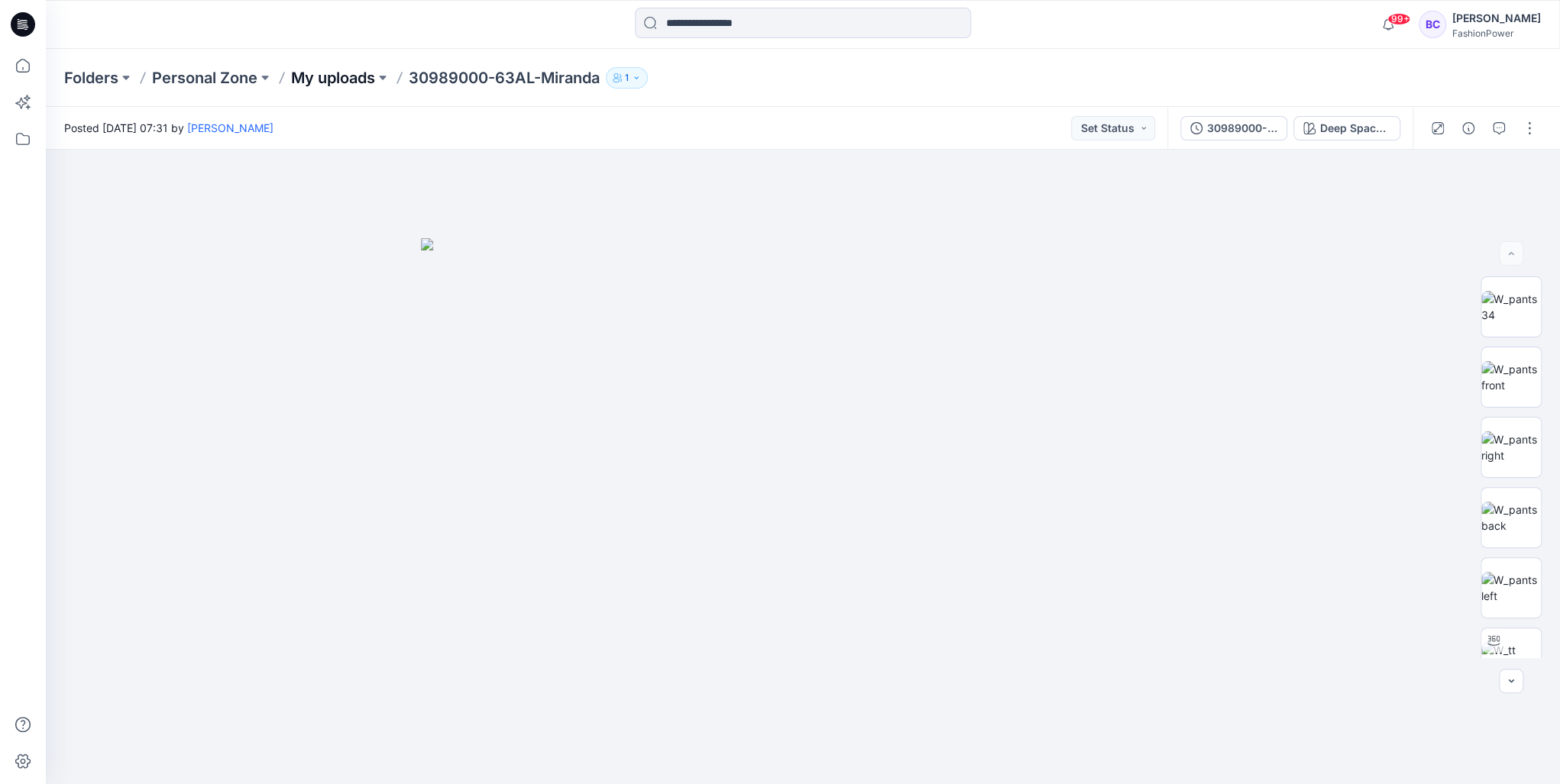
click at [333, 85] on p "My uploads" at bounding box center [333, 78] width 84 height 21
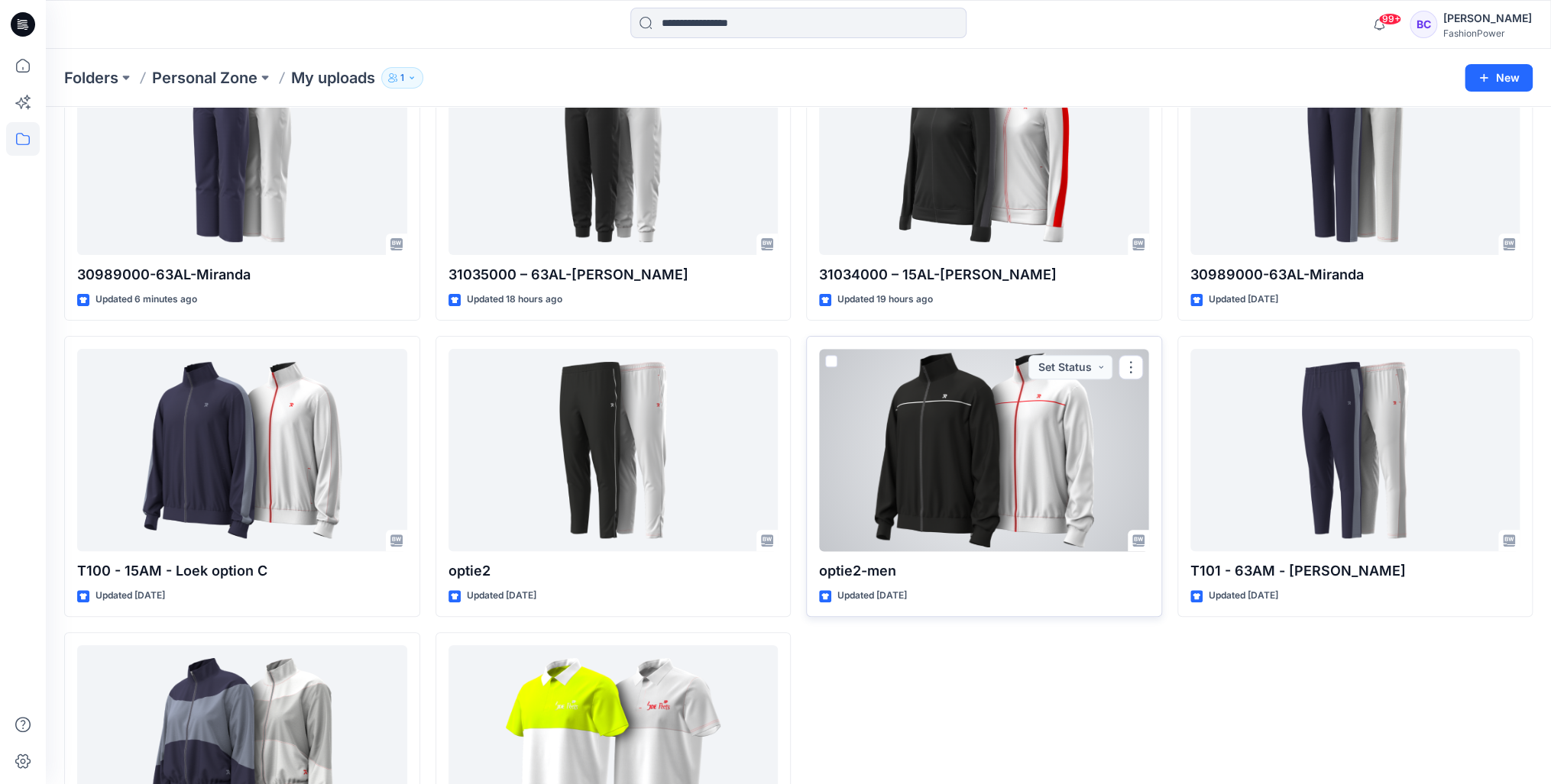
scroll to position [245, 0]
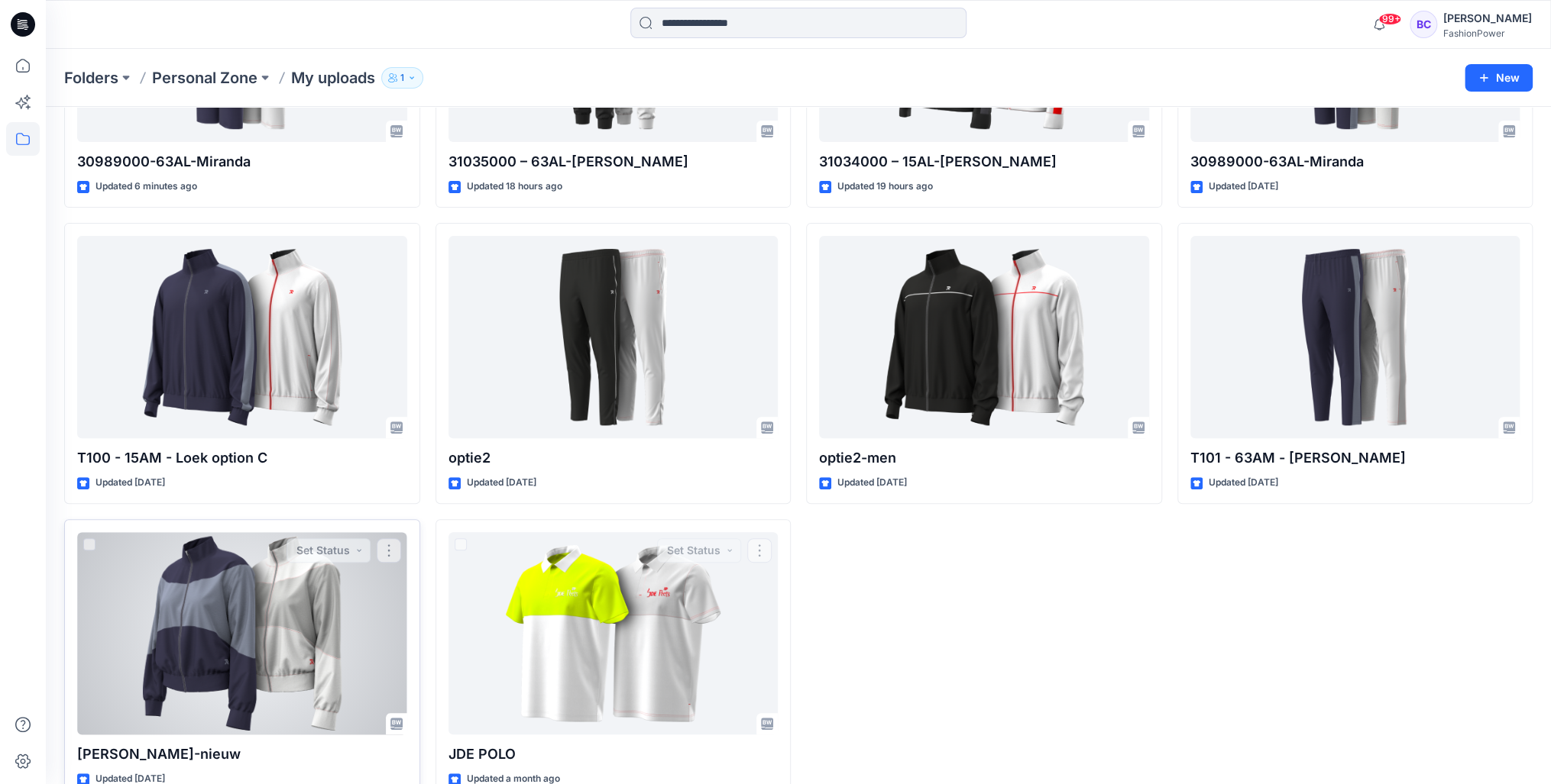
click at [401, 621] on div at bounding box center [242, 633] width 330 height 202
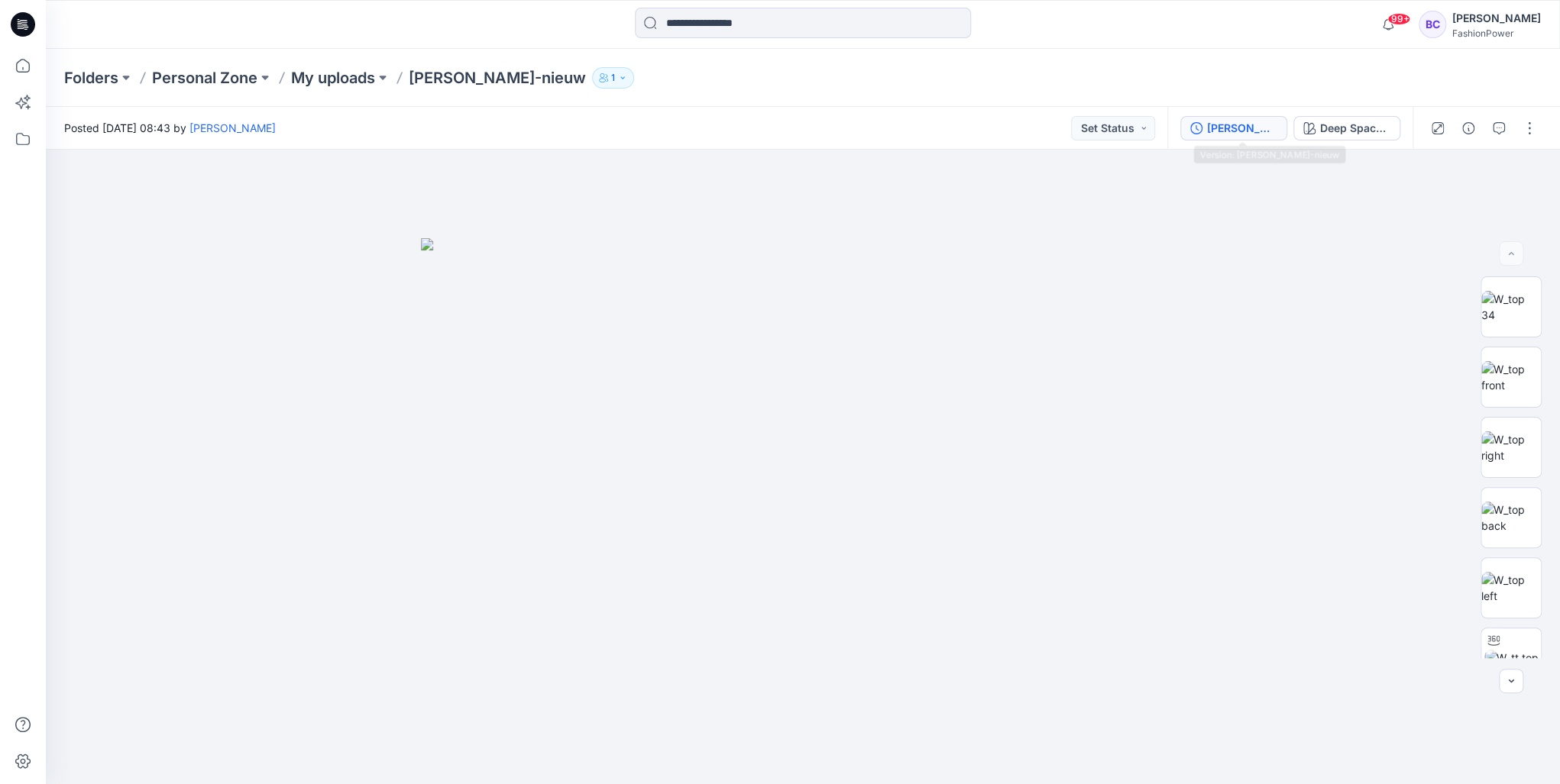
click at [1274, 124] on div "[PERSON_NAME]-nieuw" at bounding box center [1241, 128] width 70 height 17
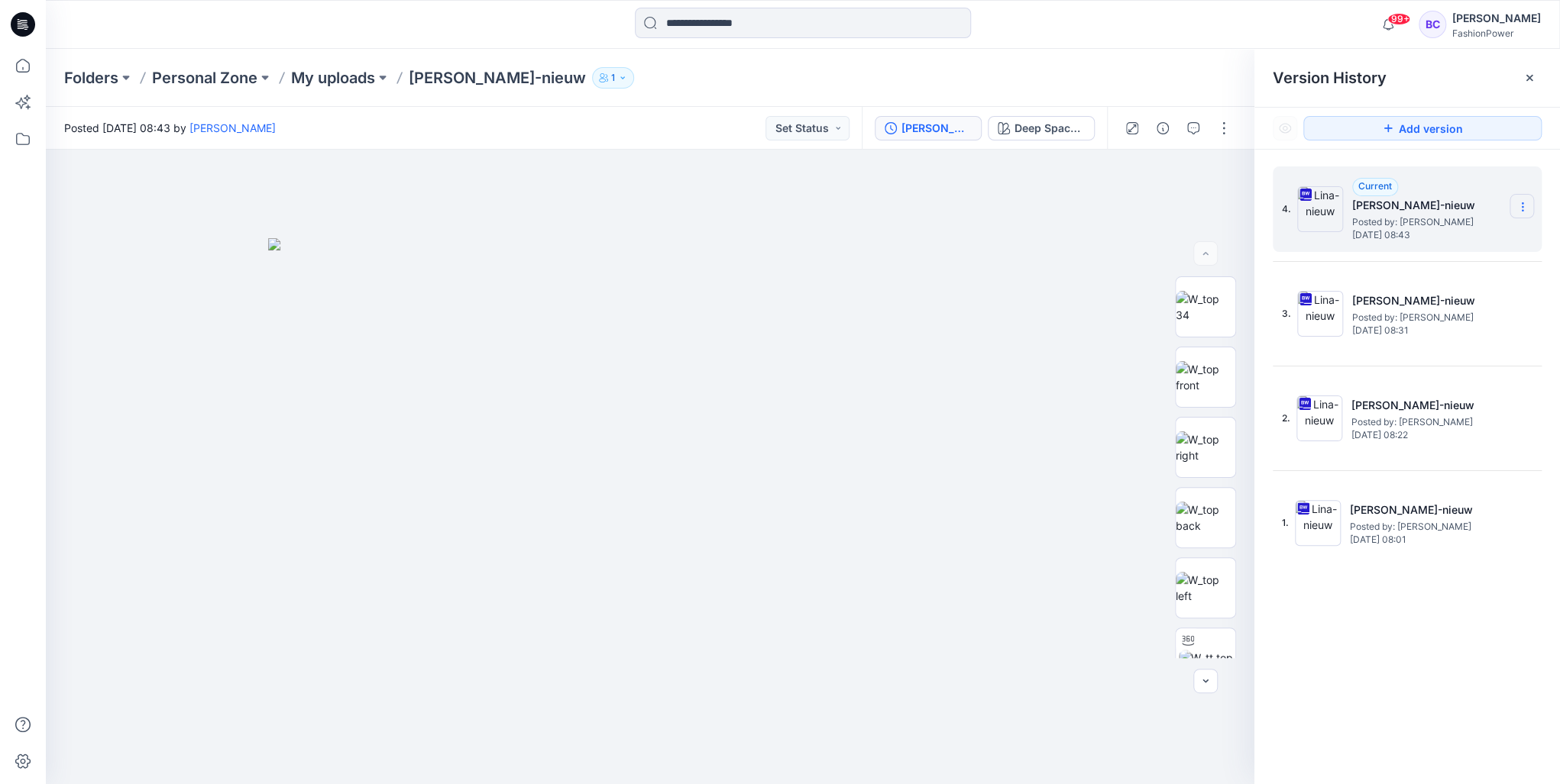
click at [1519, 216] on section at bounding box center [1522, 207] width 25 height 25
click at [1490, 244] on span "Download Source BW File" at bounding box center [1446, 237] width 128 height 19
click at [20, 76] on icon at bounding box center [23, 66] width 34 height 34
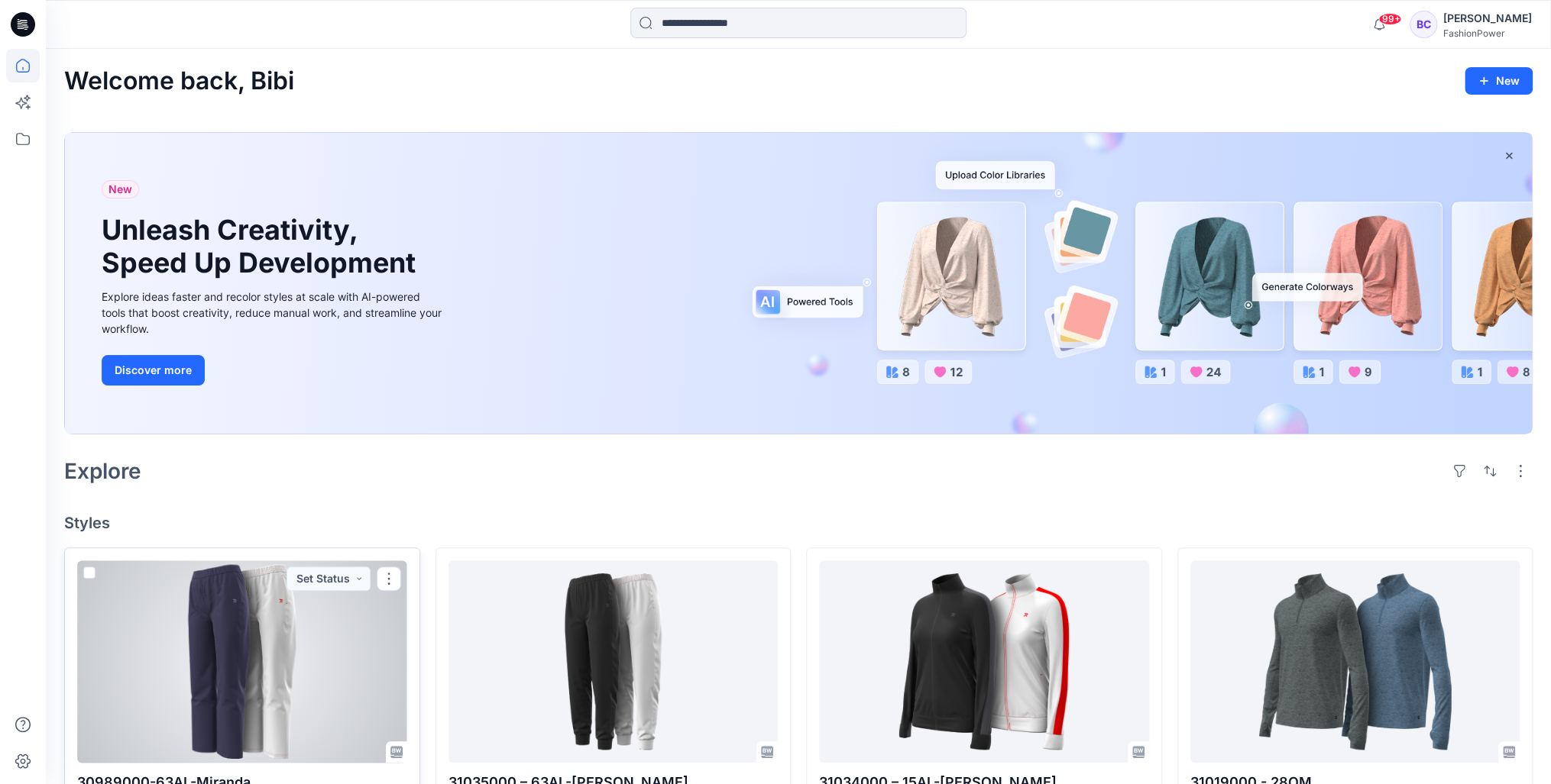
click at [283, 640] on div at bounding box center [242, 662] width 330 height 202
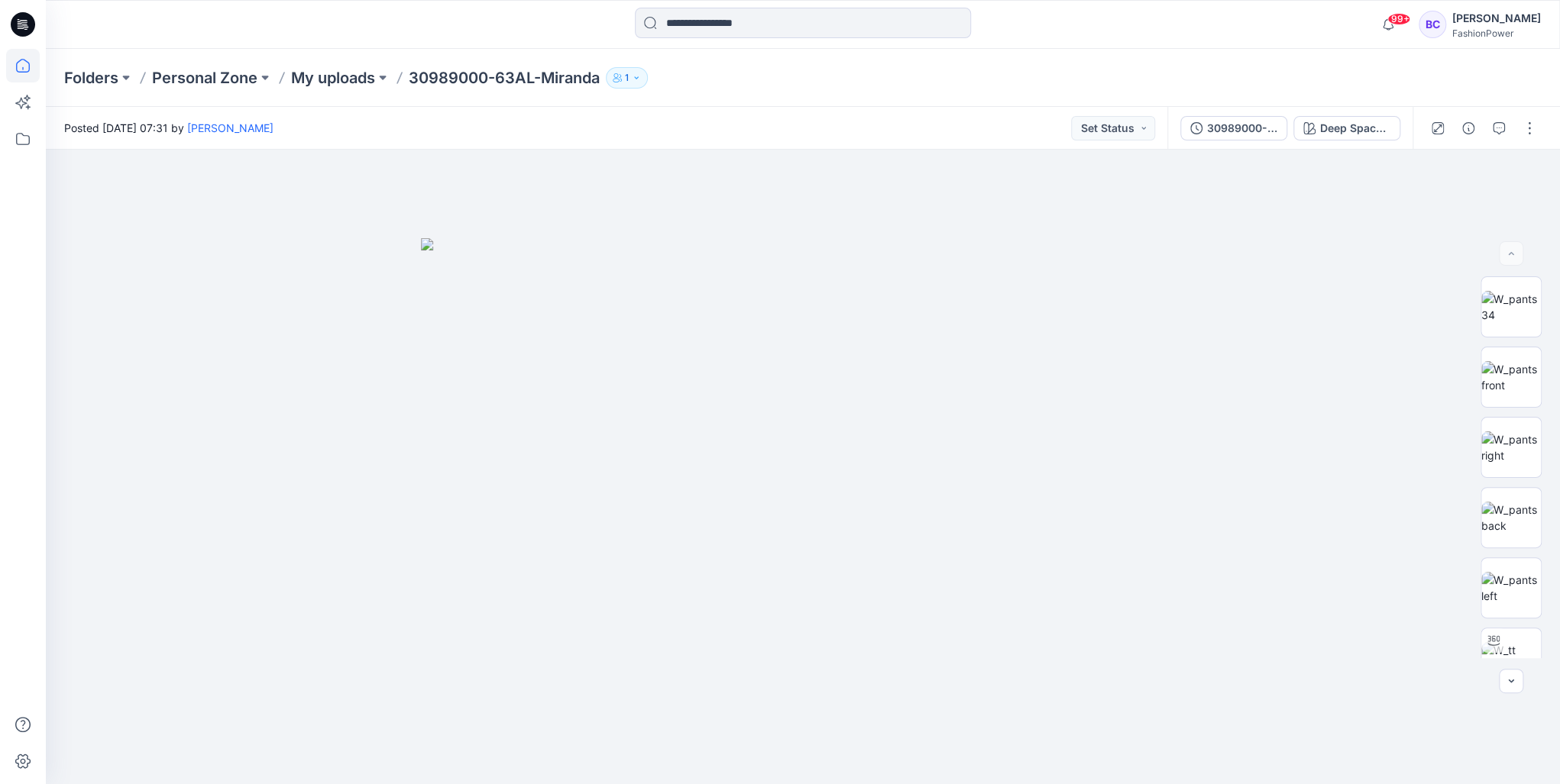
click at [20, 67] on icon at bounding box center [23, 66] width 34 height 34
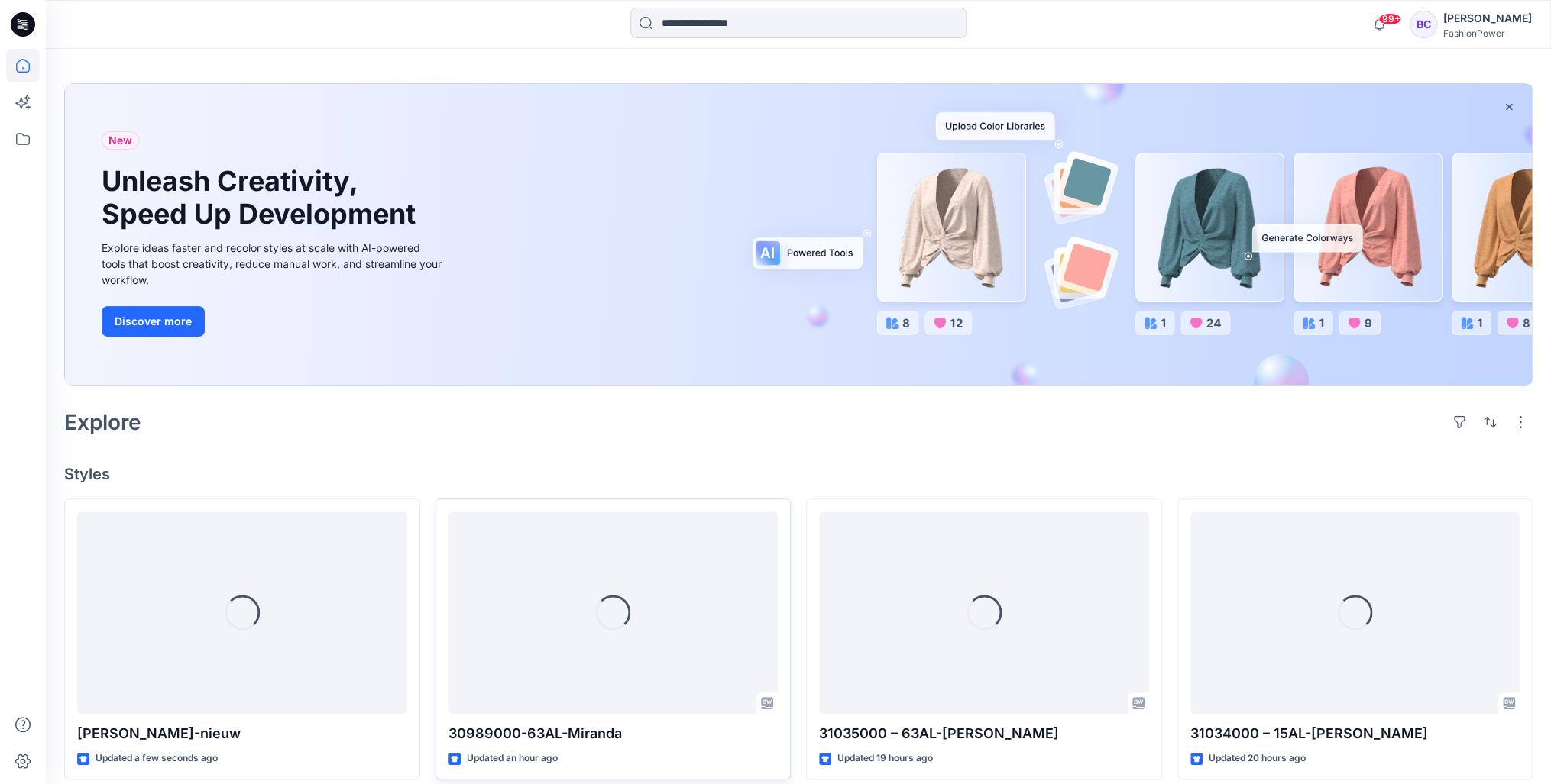
scroll to position [366, 0]
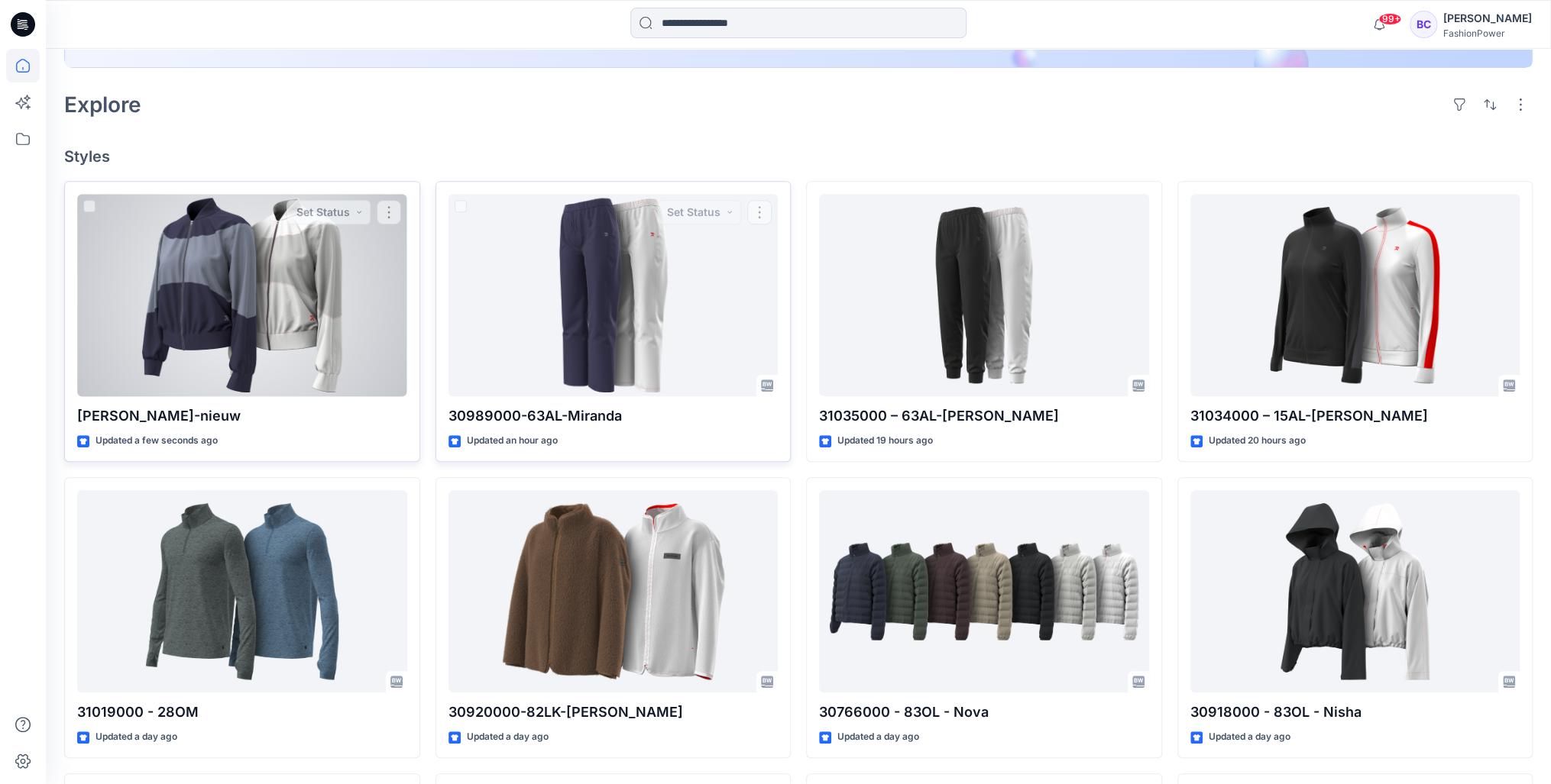
click at [327, 309] on div at bounding box center [242, 295] width 330 height 202
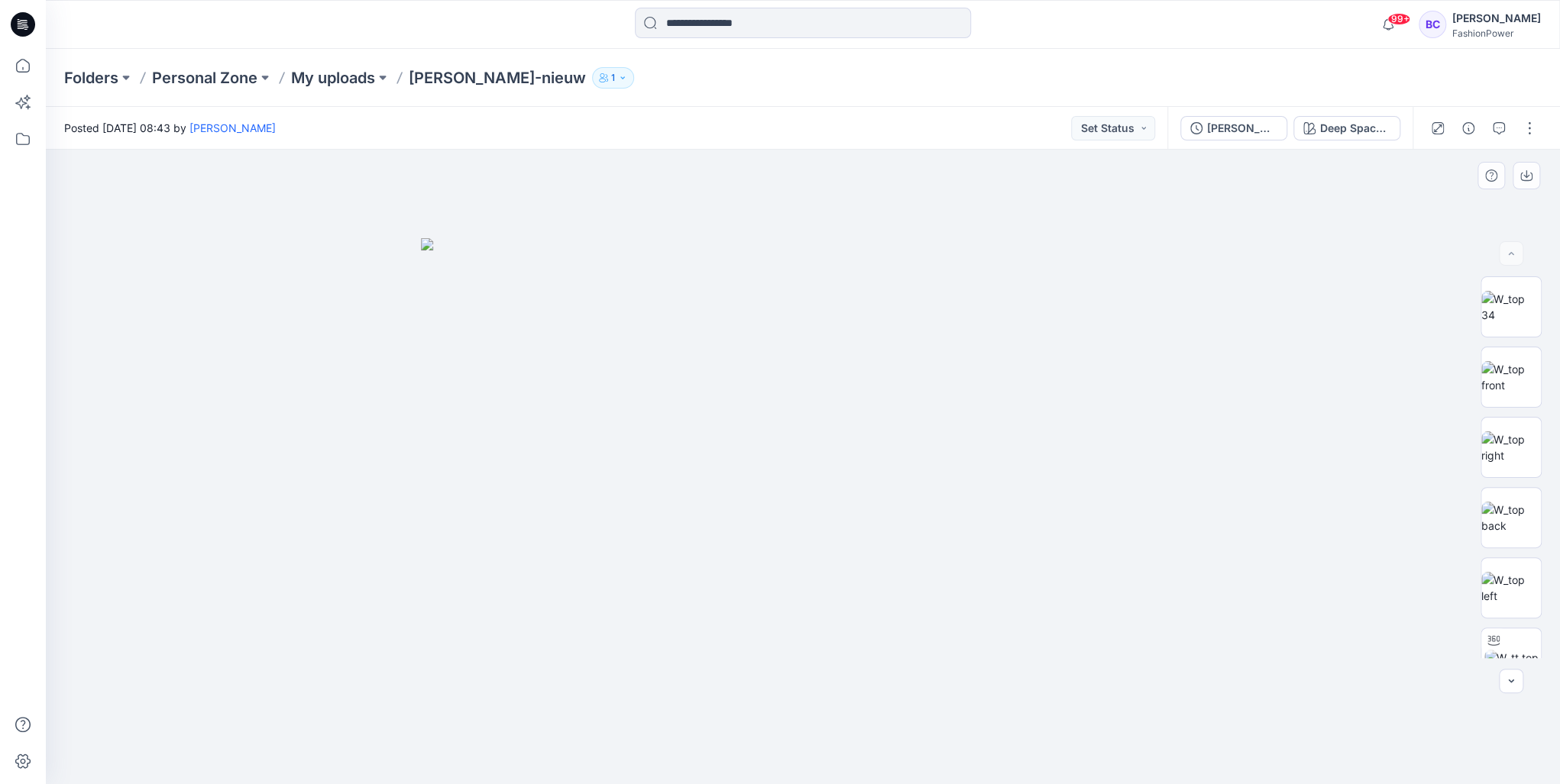
click at [734, 417] on img at bounding box center [802, 512] width 764 height 546
click at [1492, 323] on img at bounding box center [1510, 307] width 59 height 32
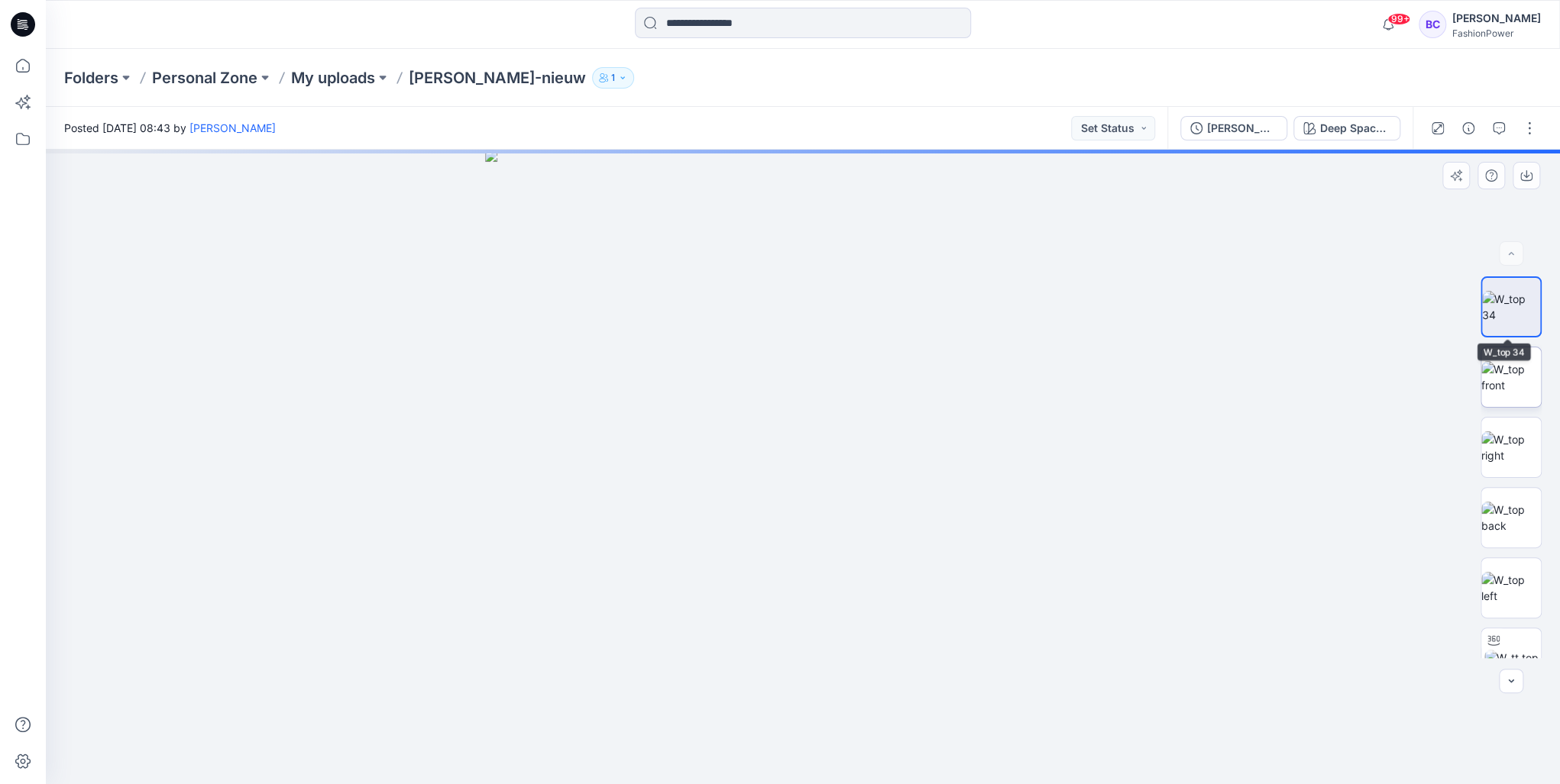
click at [1507, 378] on img at bounding box center [1510, 377] width 59 height 32
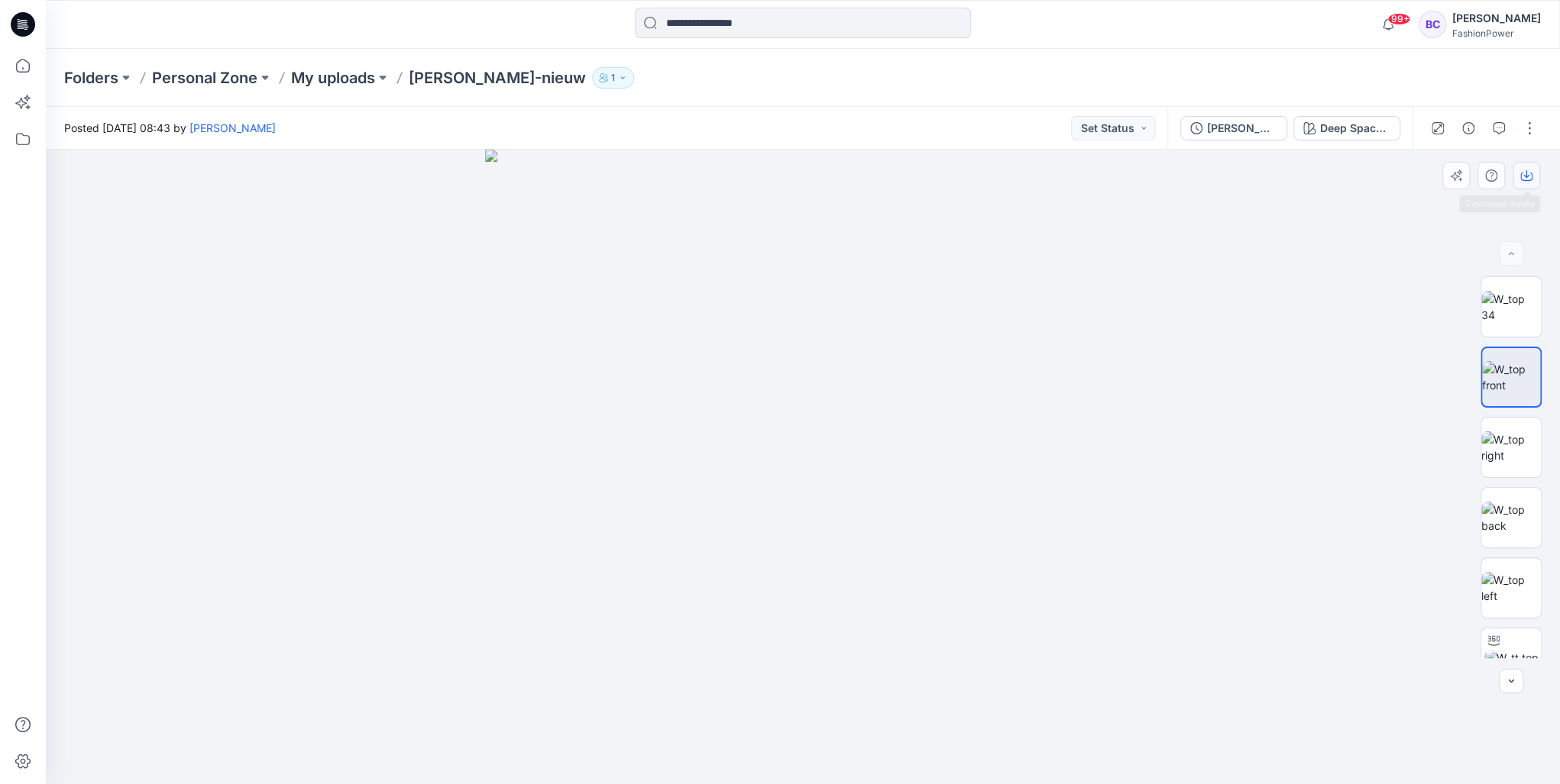
click at [1529, 171] on icon "button" at bounding box center [1526, 176] width 12 height 12
click at [1511, 512] on img at bounding box center [1510, 518] width 59 height 32
click at [1528, 178] on icon "button" at bounding box center [1526, 176] width 12 height 12
click at [1521, 590] on img at bounding box center [1510, 588] width 59 height 32
click at [1519, 175] on button "button" at bounding box center [1526, 176] width 28 height 27
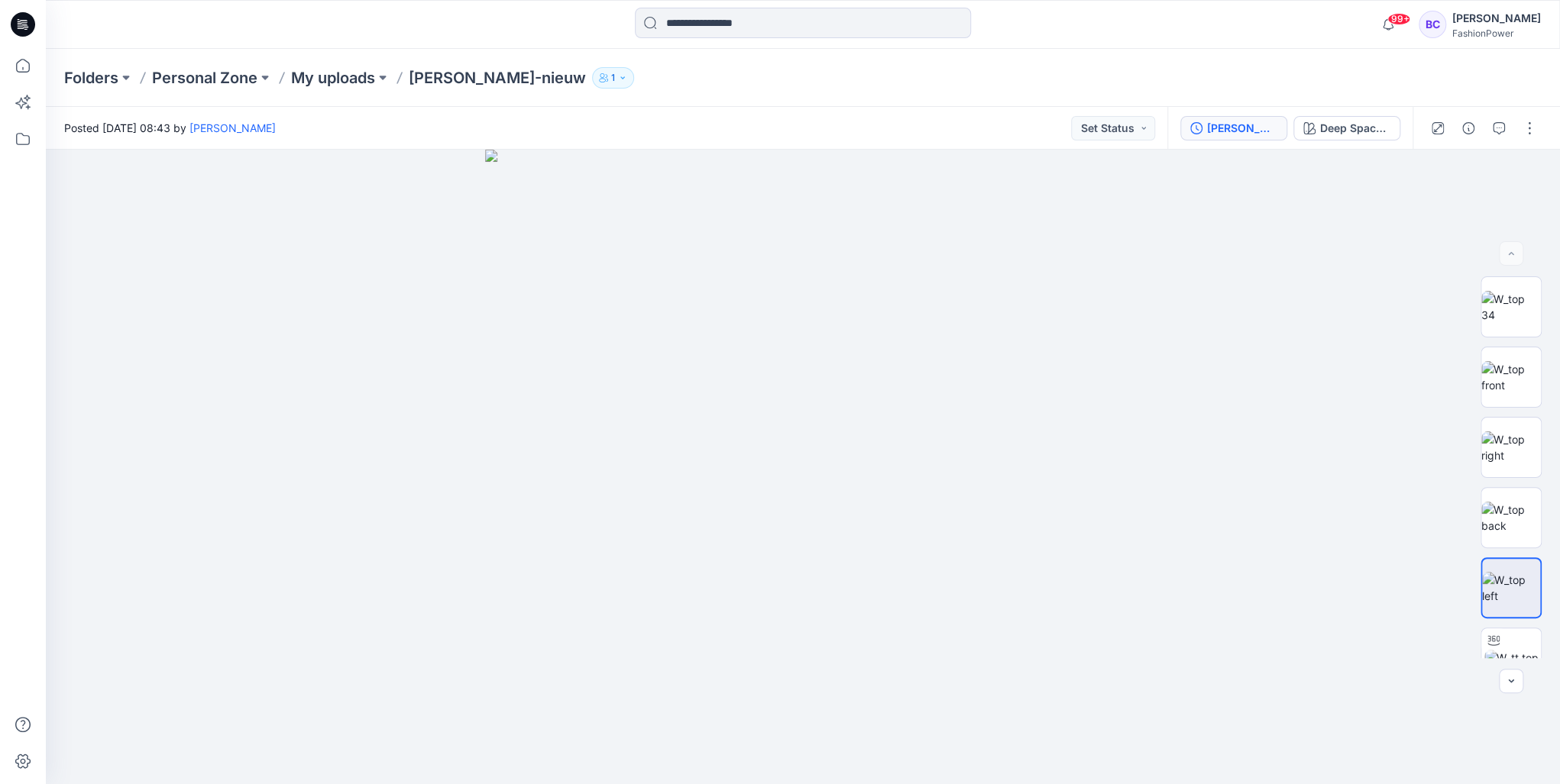
click at [1233, 138] on button "[PERSON_NAME]-nieuw (3)" at bounding box center [1233, 129] width 107 height 25
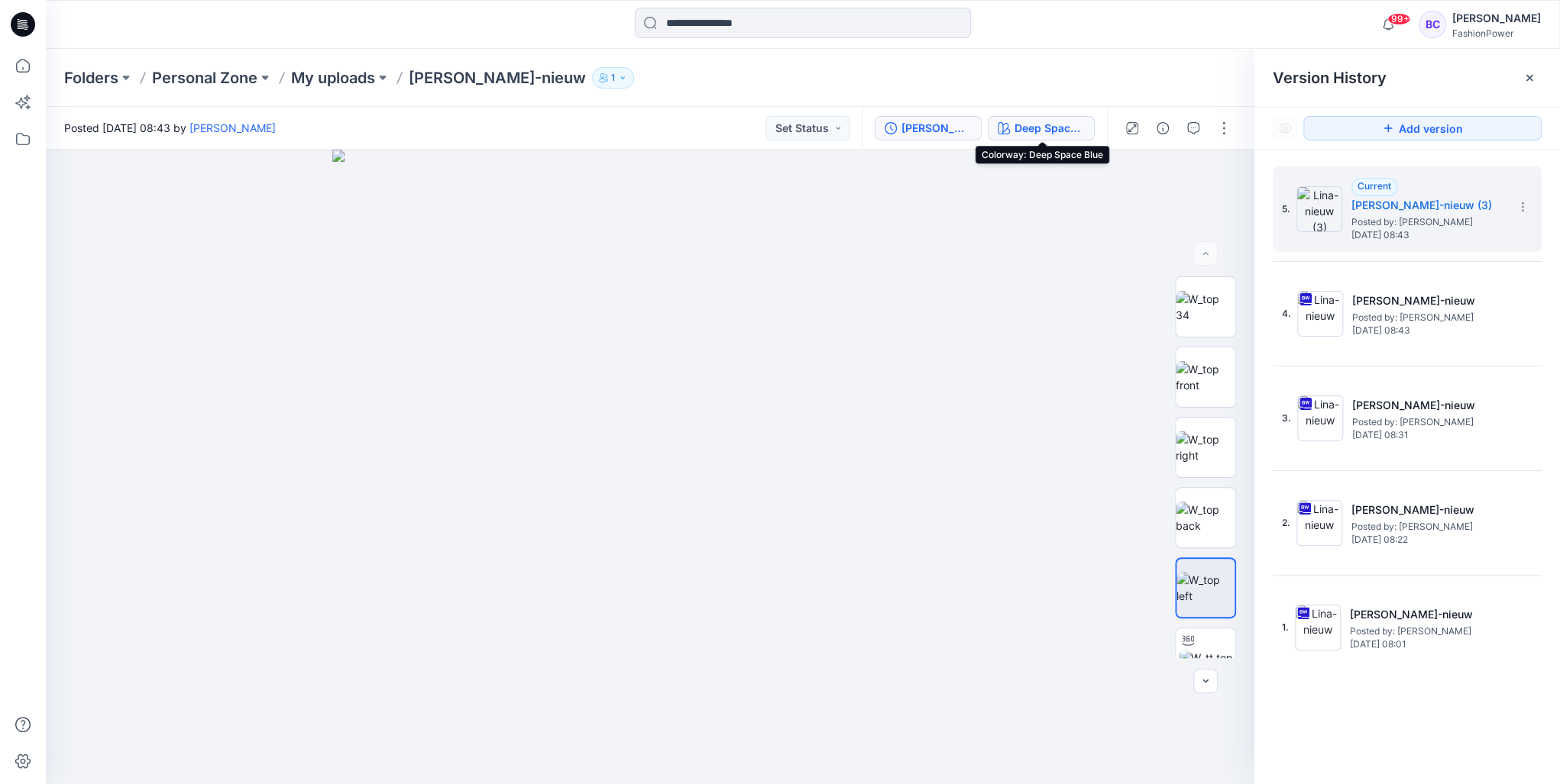
click at [1042, 120] on div "Deep Space Blue" at bounding box center [1049, 128] width 70 height 17
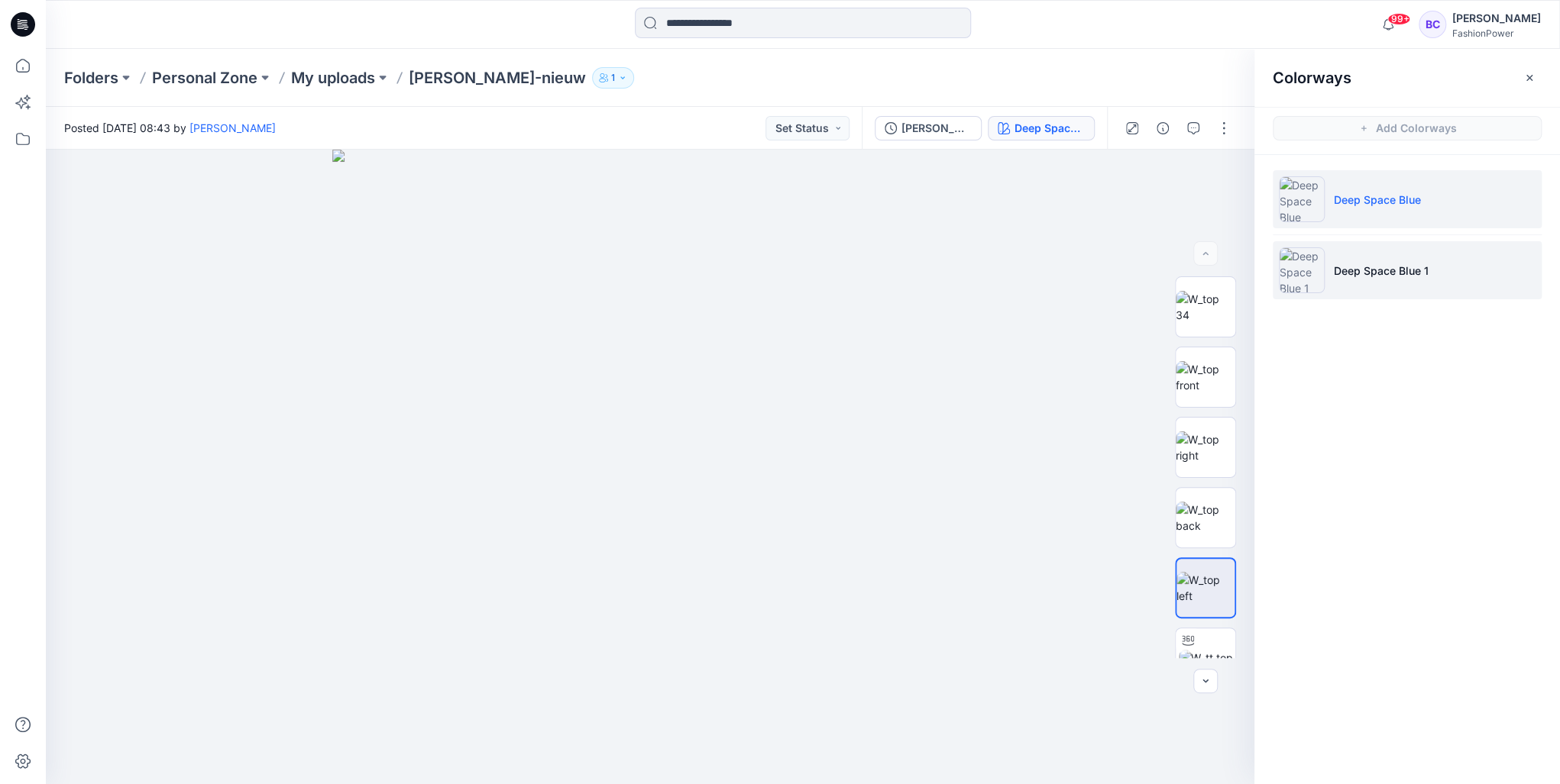
click at [1408, 294] on li "Deep Space Blue 1" at bounding box center [1406, 270] width 269 height 58
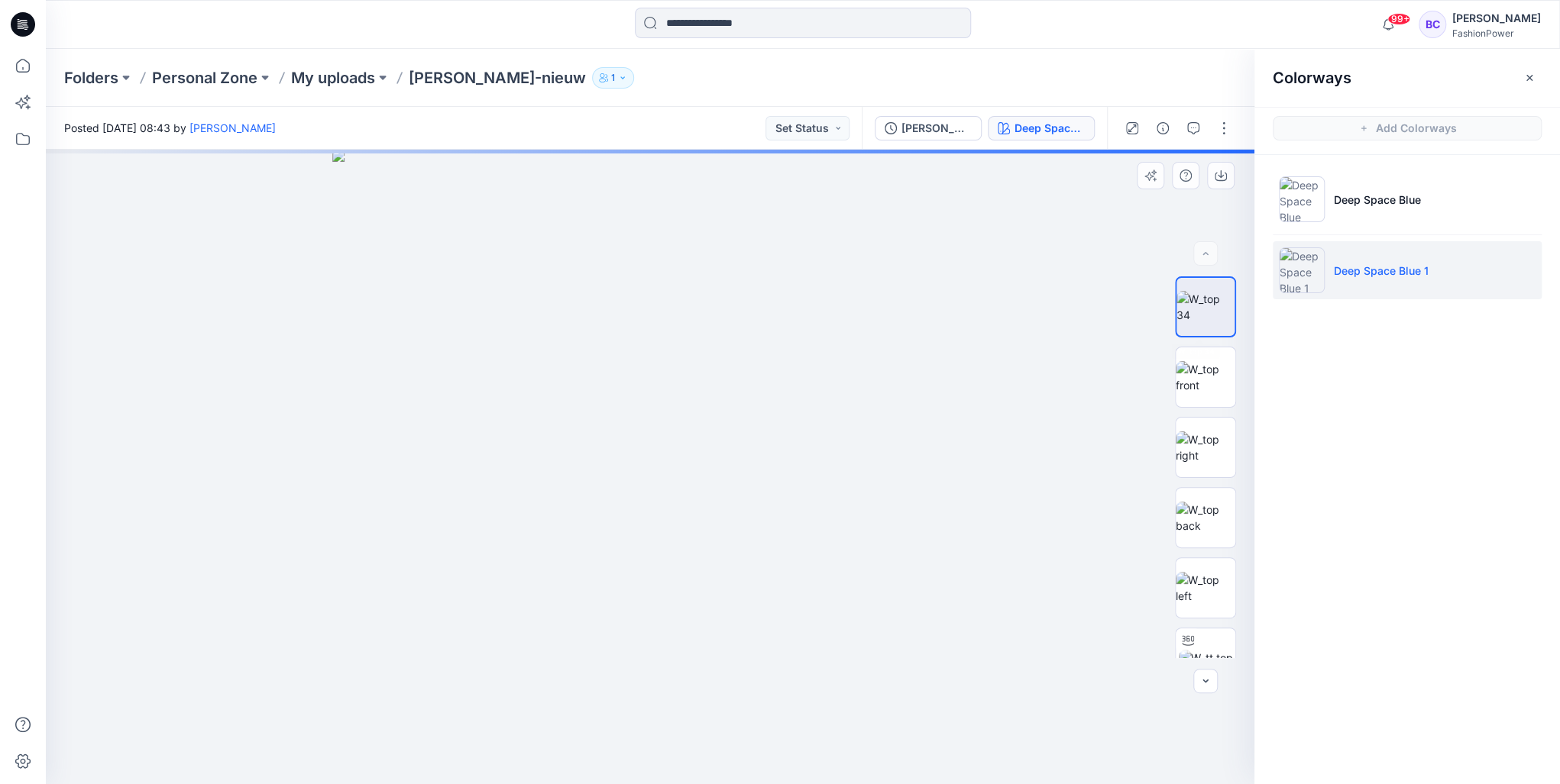
click at [734, 300] on img at bounding box center [650, 466] width 634 height 634
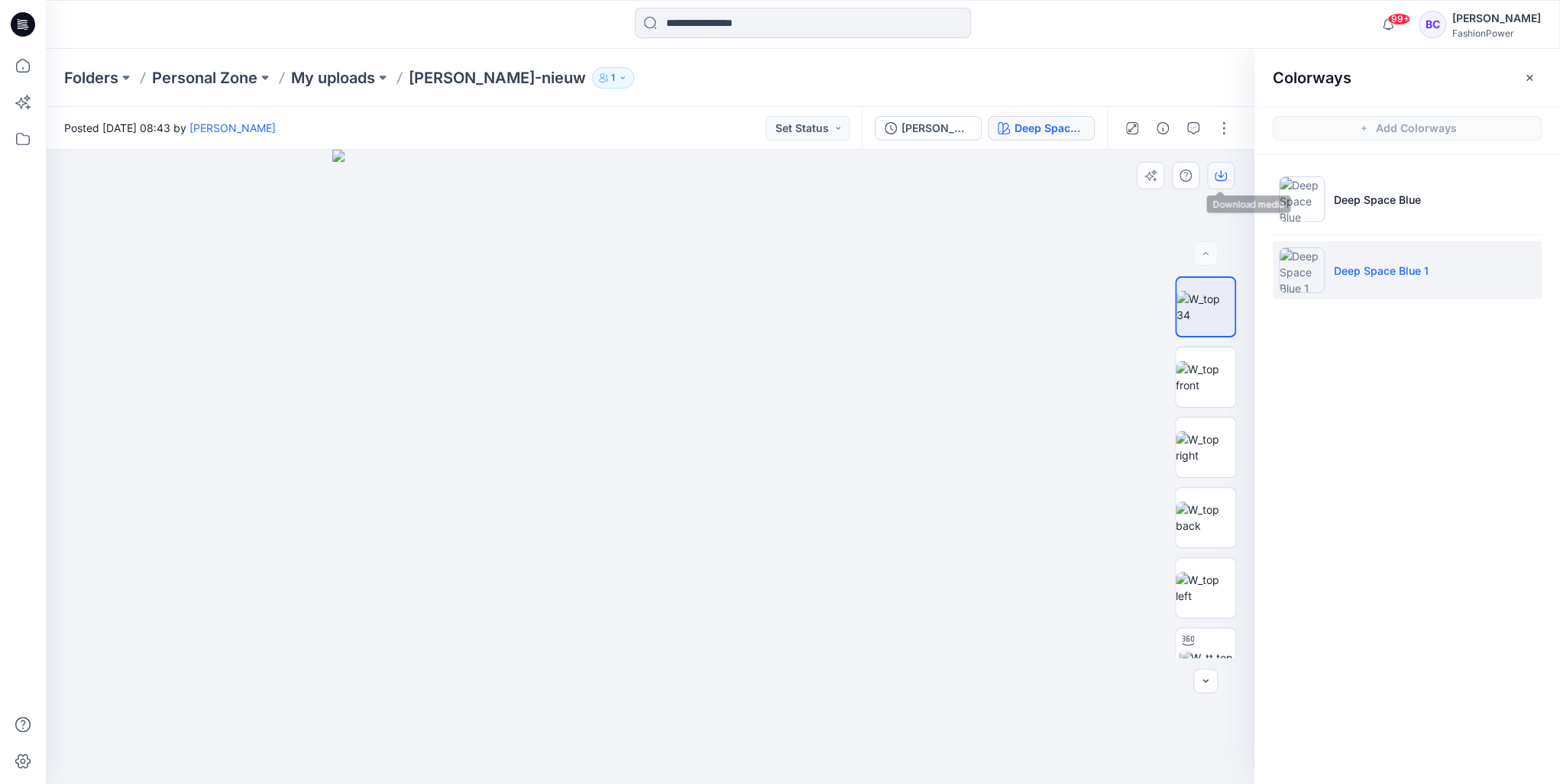
click at [1217, 177] on icon "button" at bounding box center [1221, 176] width 12 height 12
click at [1209, 393] on img at bounding box center [1205, 377] width 59 height 32
click at [1218, 176] on icon "button" at bounding box center [1221, 176] width 12 height 12
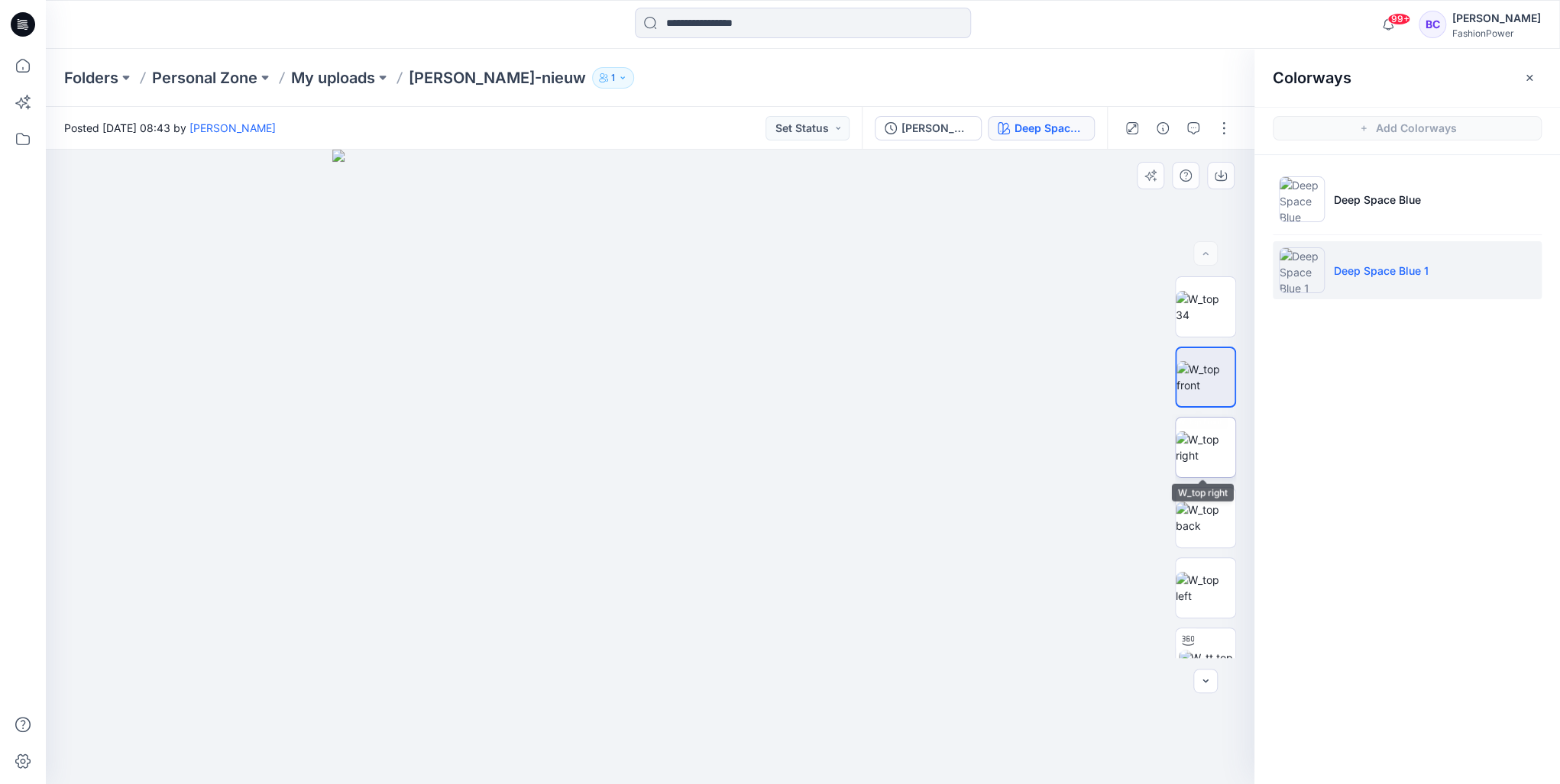
click at [1208, 431] on img at bounding box center [1205, 447] width 59 height 32
click at [1209, 177] on button "button" at bounding box center [1220, 176] width 28 height 27
click at [1195, 529] on img at bounding box center [1205, 518] width 59 height 32
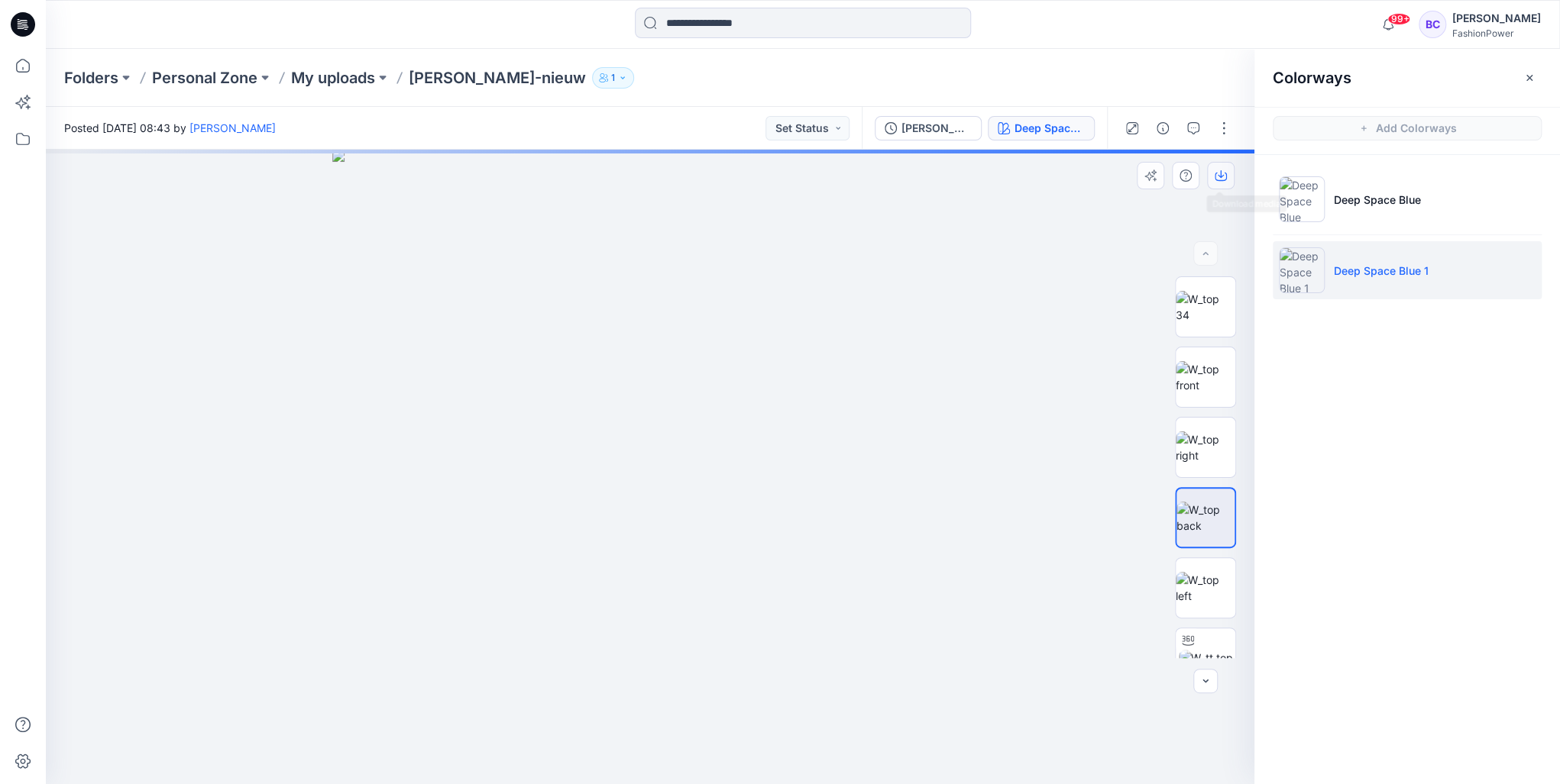
click at [1218, 177] on icon "button" at bounding box center [1221, 176] width 12 height 12
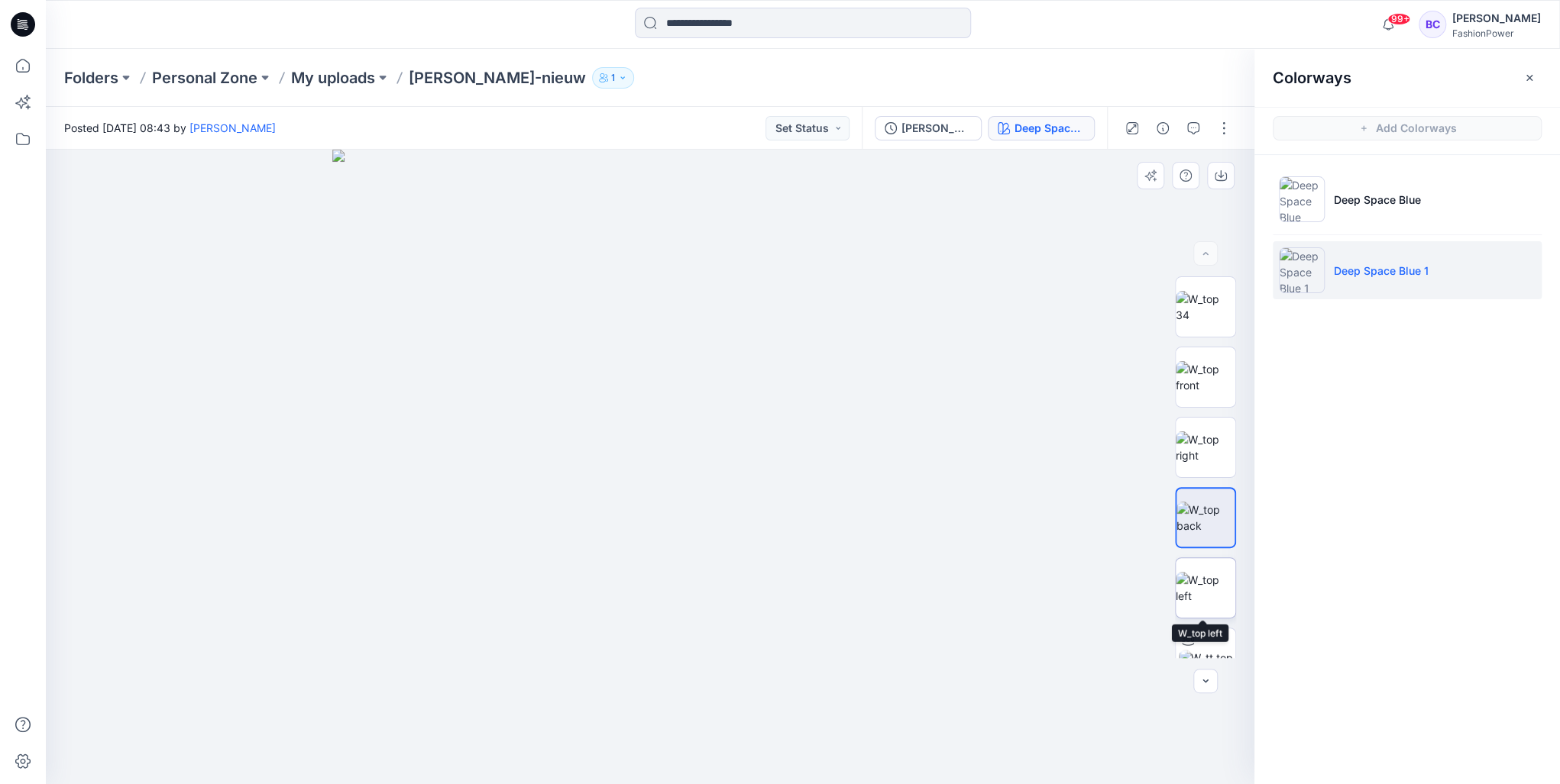
click at [1209, 577] on img at bounding box center [1205, 588] width 59 height 32
click at [1215, 183] on button "button" at bounding box center [1220, 176] width 28 height 27
click at [1203, 317] on img at bounding box center [1205, 307] width 59 height 32
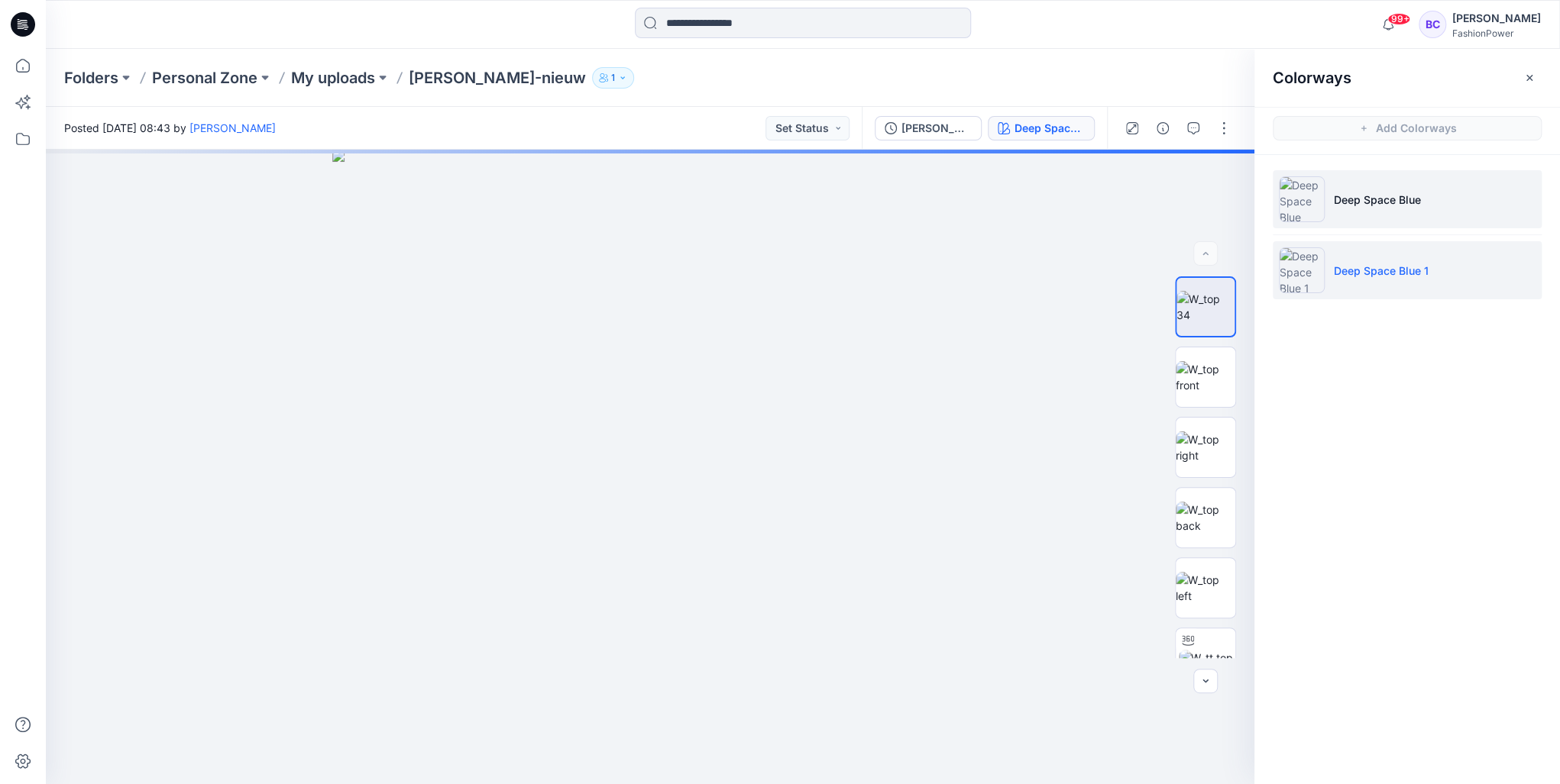
click at [1334, 195] on p "Deep Space Blue" at bounding box center [1377, 200] width 87 height 16
